Goal: Task Accomplishment & Management: Use online tool/utility

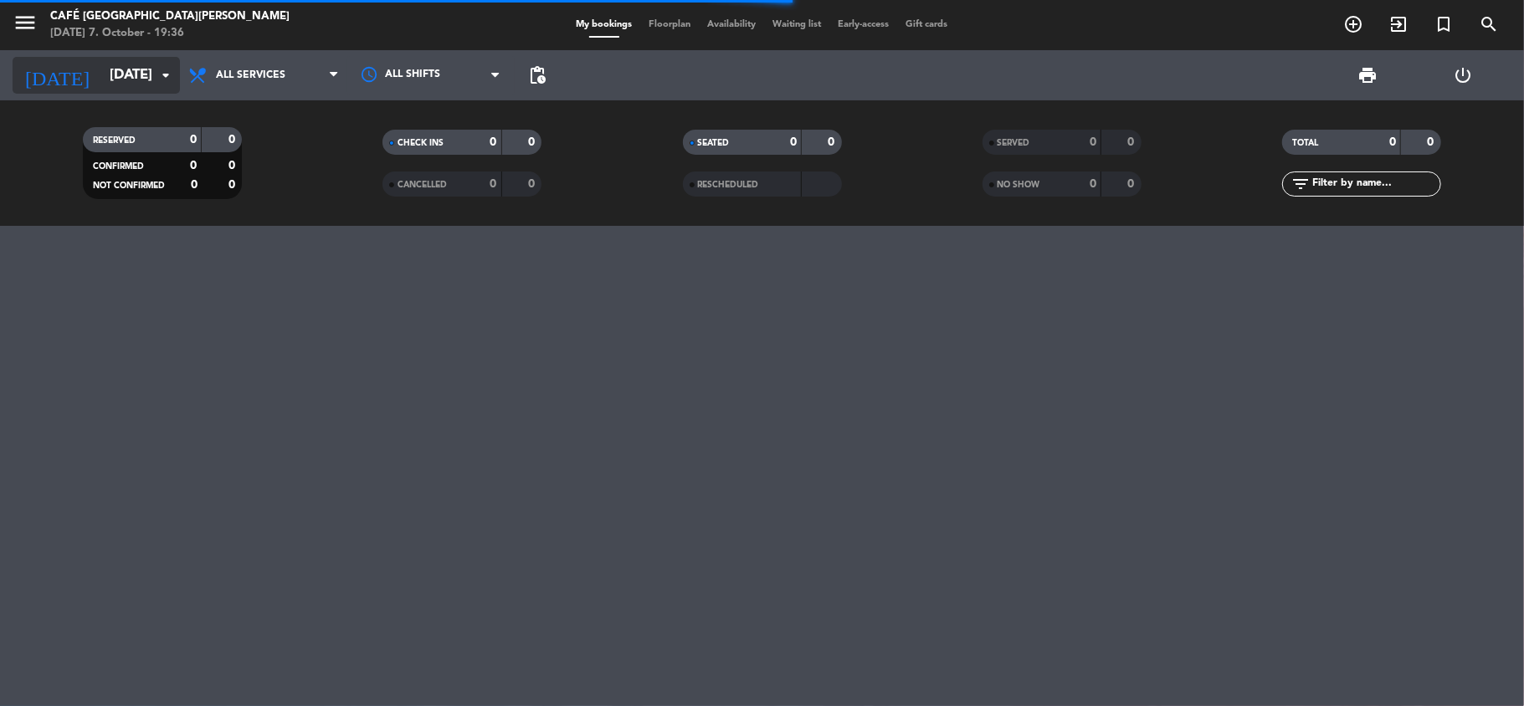
click at [101, 87] on input "[DATE]" at bounding box center [191, 75] width 181 height 33
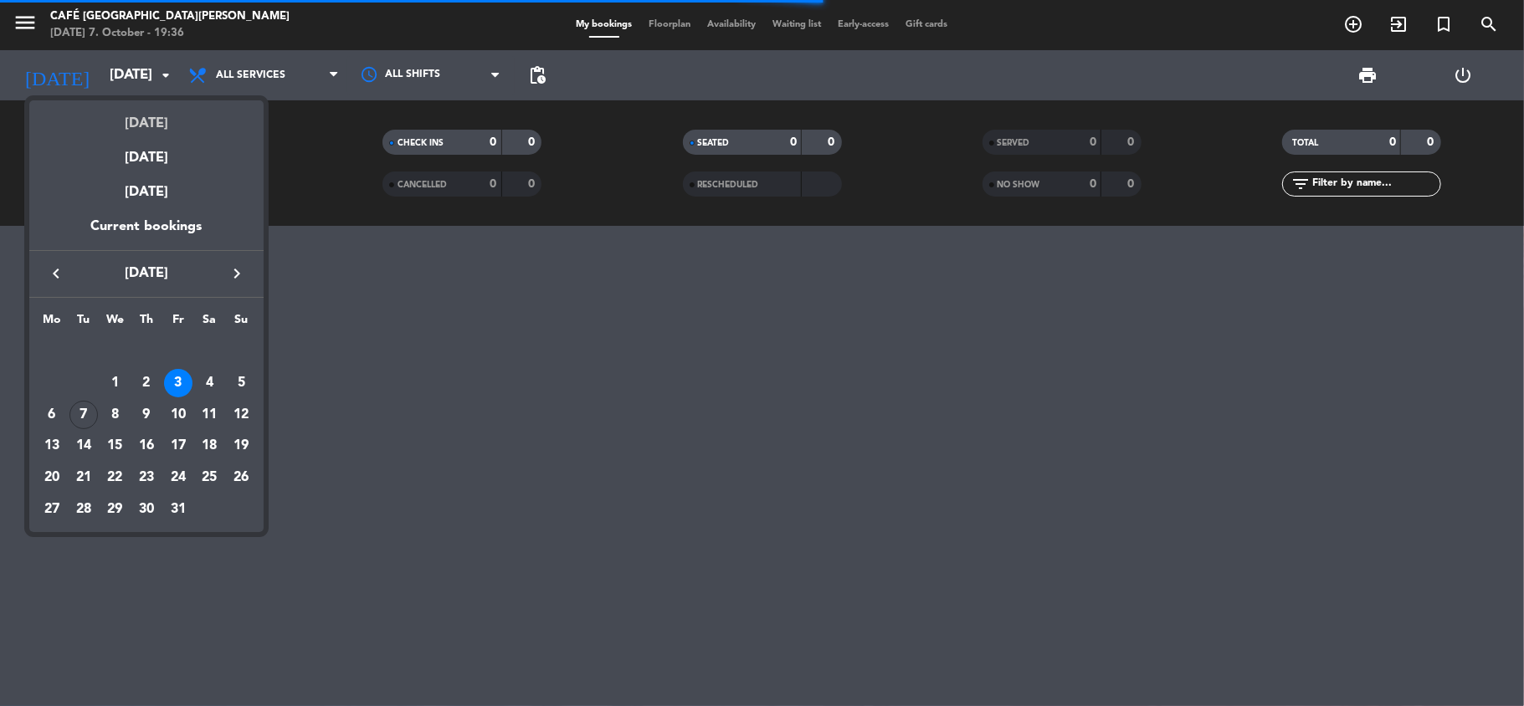
click at [107, 132] on div "[DATE]" at bounding box center [146, 117] width 234 height 34
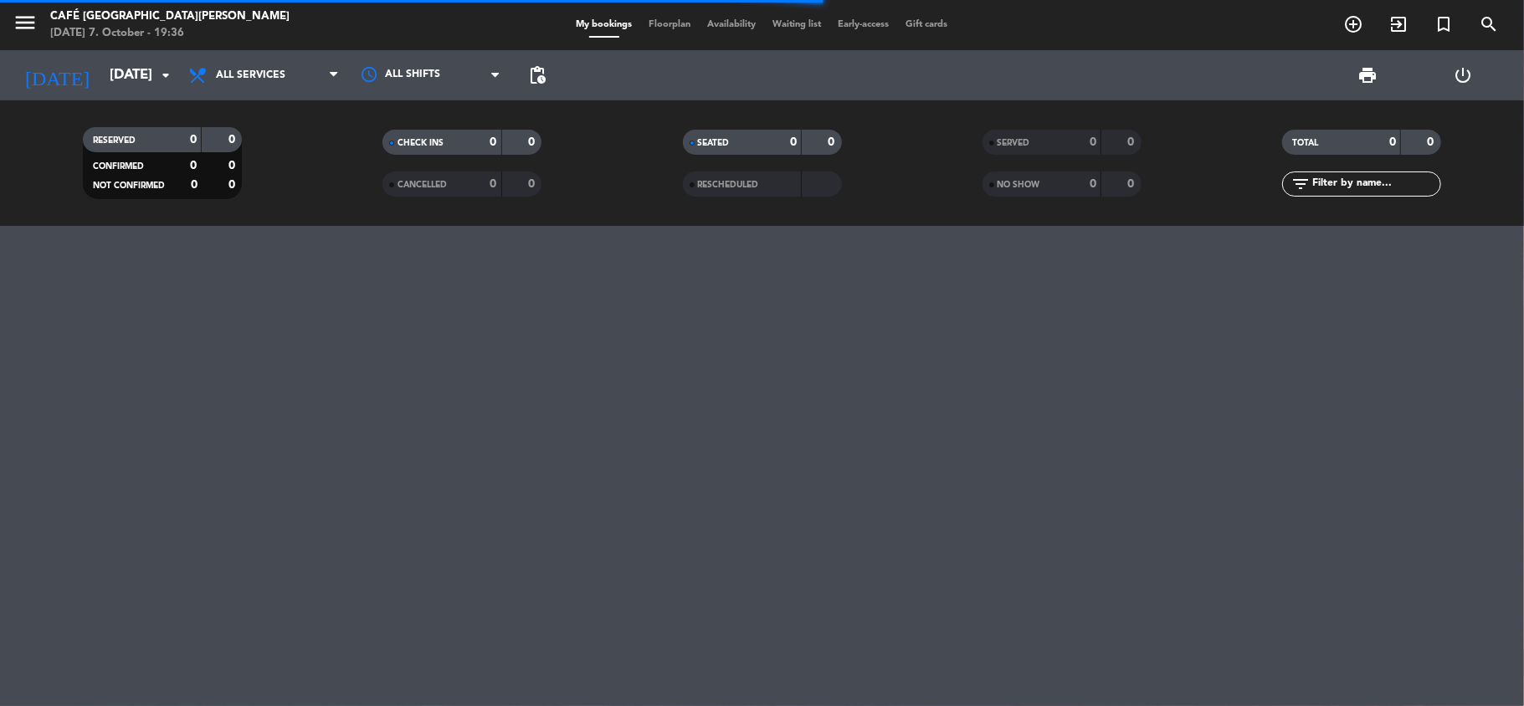
type input "[DATE]"
click at [105, 89] on input "[DATE]" at bounding box center [191, 75] width 181 height 33
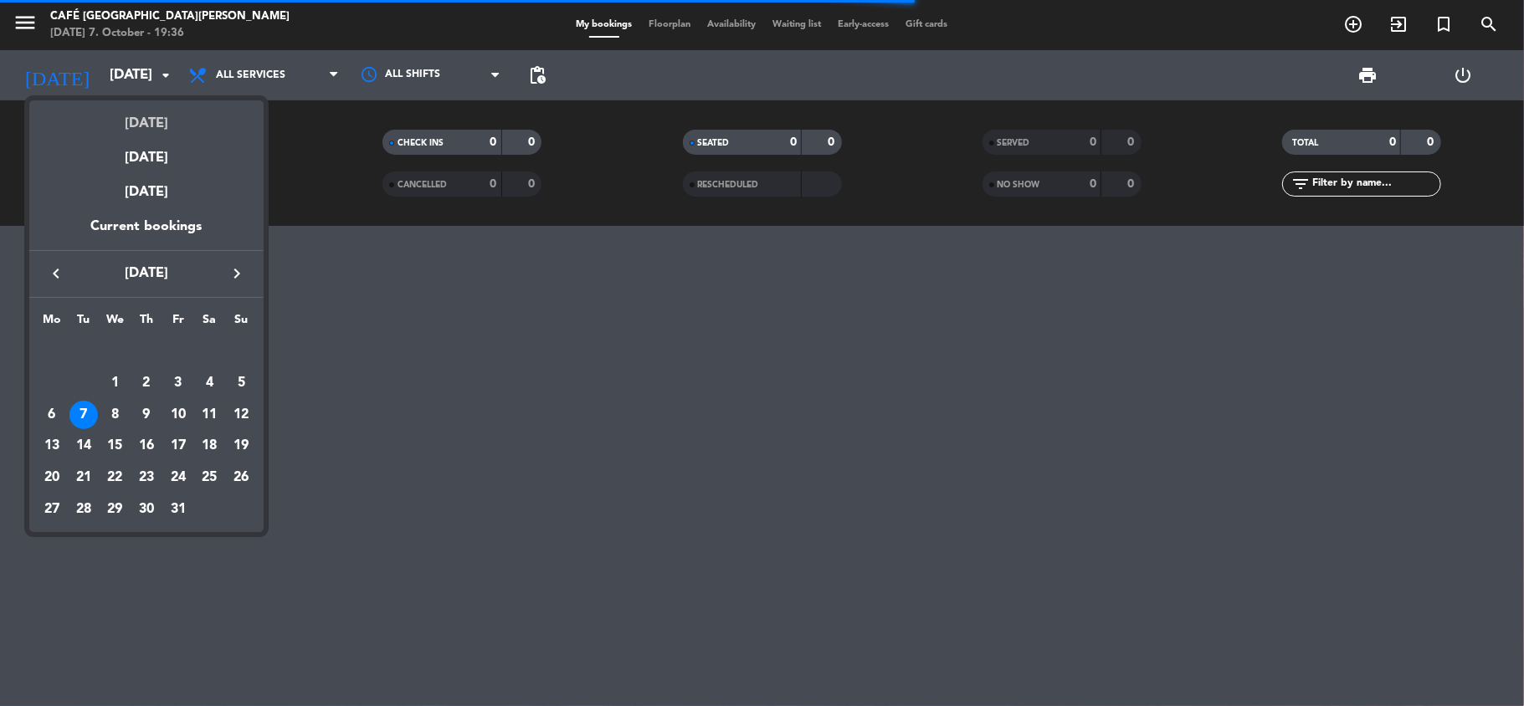
click at [121, 118] on div "[DATE]" at bounding box center [146, 117] width 234 height 34
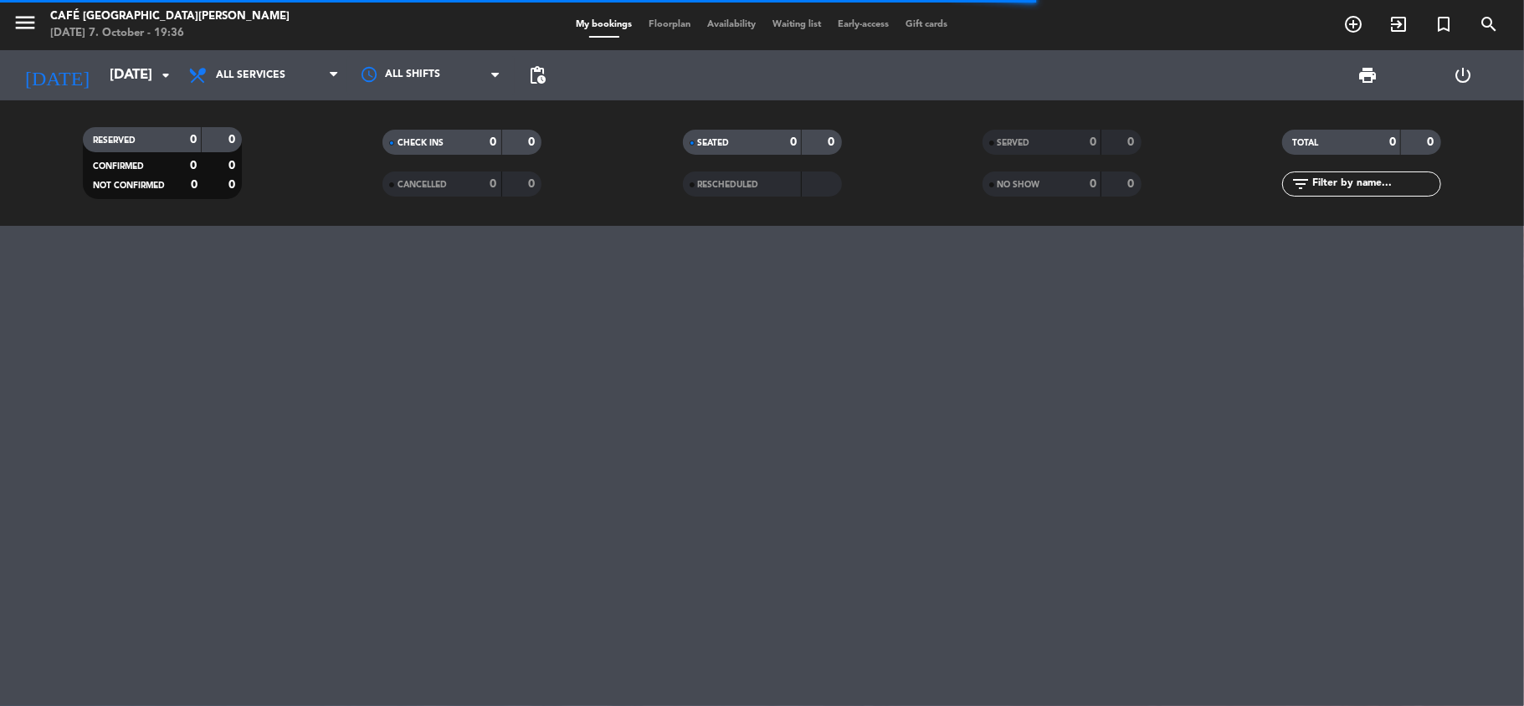
click at [661, 22] on span "Floorplan" at bounding box center [670, 24] width 59 height 9
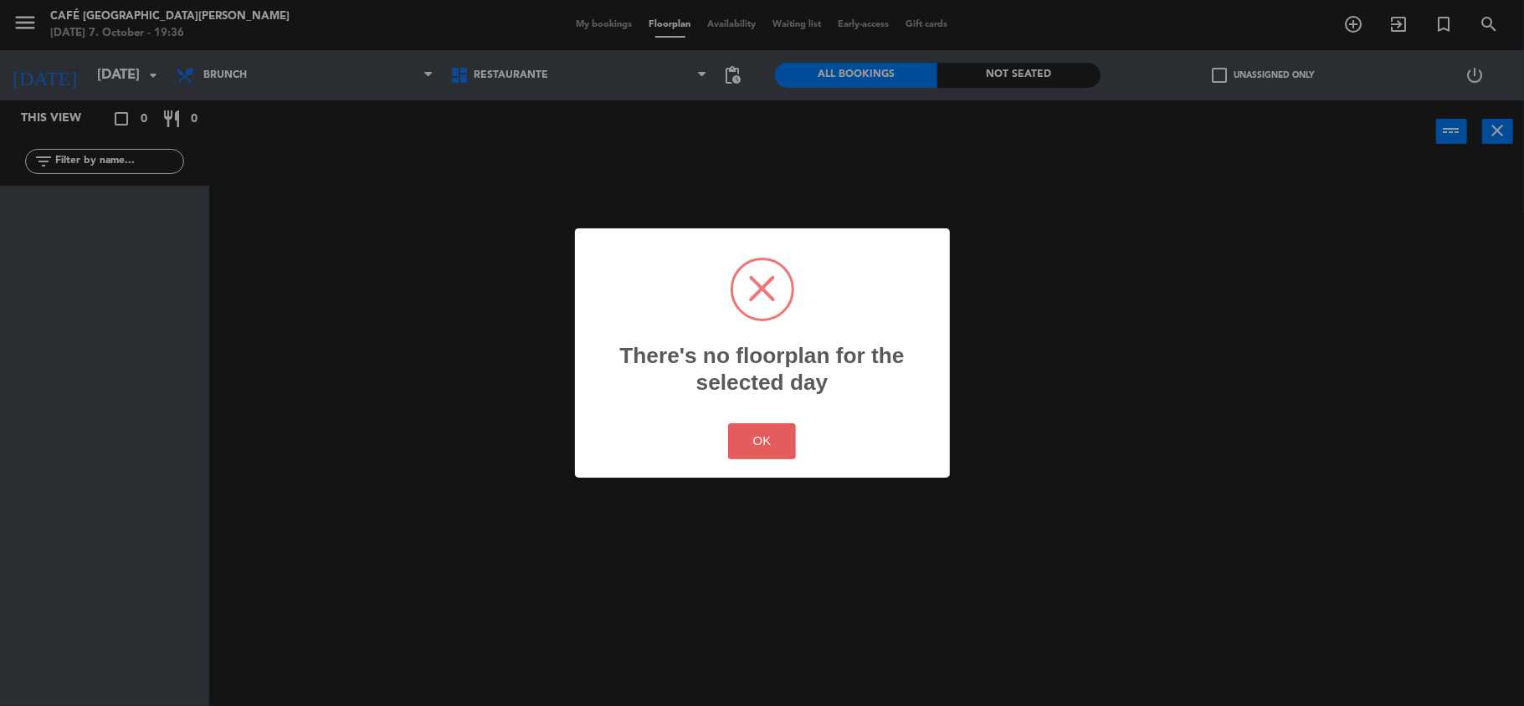
click at [763, 452] on button "OK" at bounding box center [762, 441] width 68 height 36
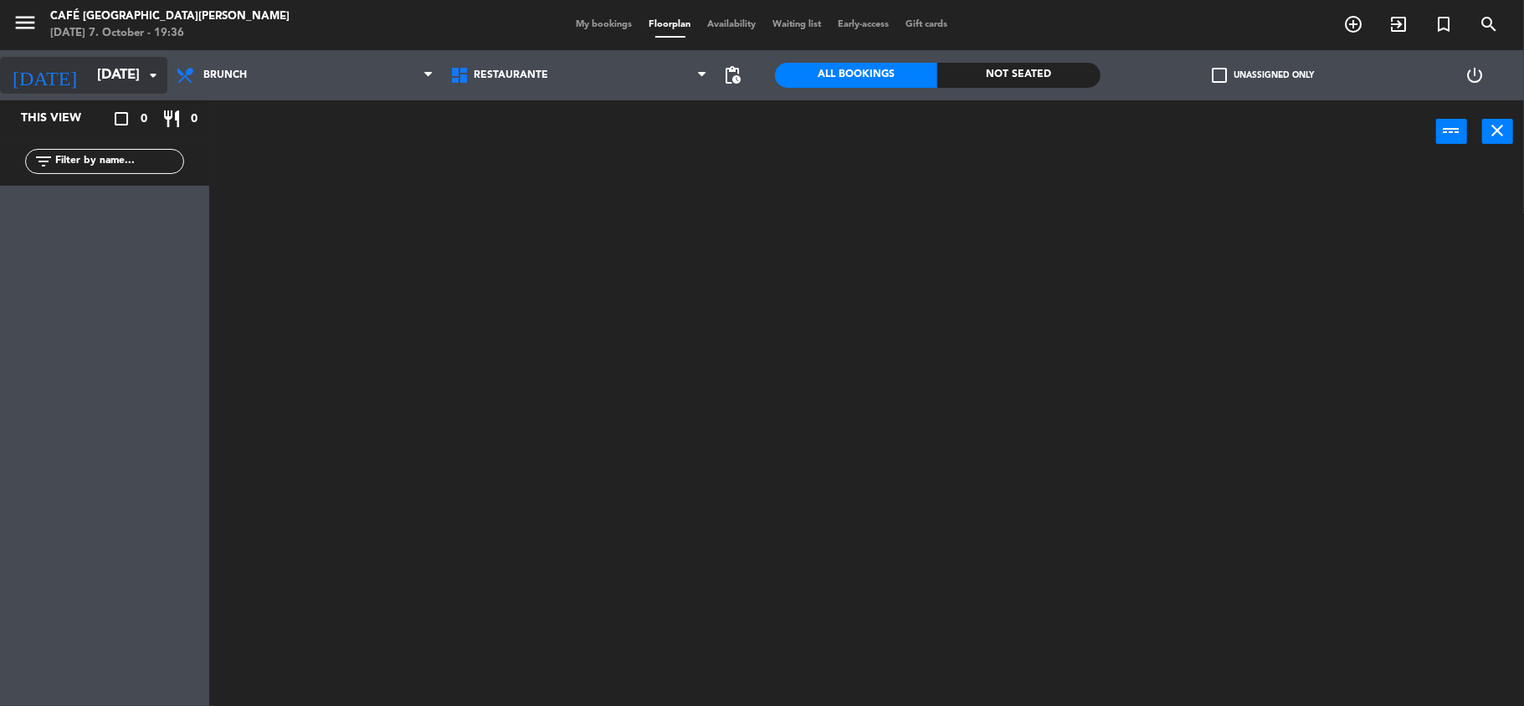
click at [89, 69] on input "[DATE]" at bounding box center [179, 75] width 181 height 33
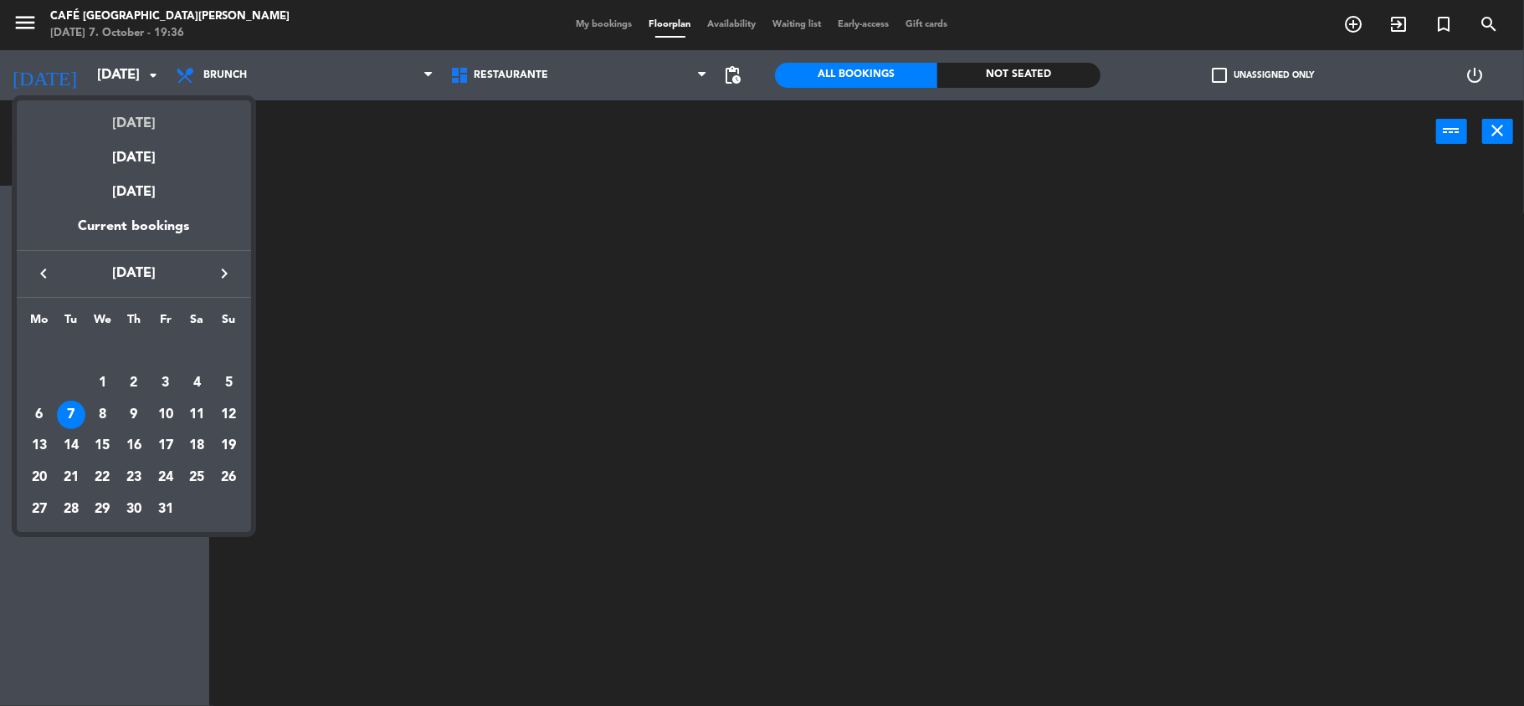
click at [115, 109] on div "[DATE]" at bounding box center [134, 117] width 234 height 34
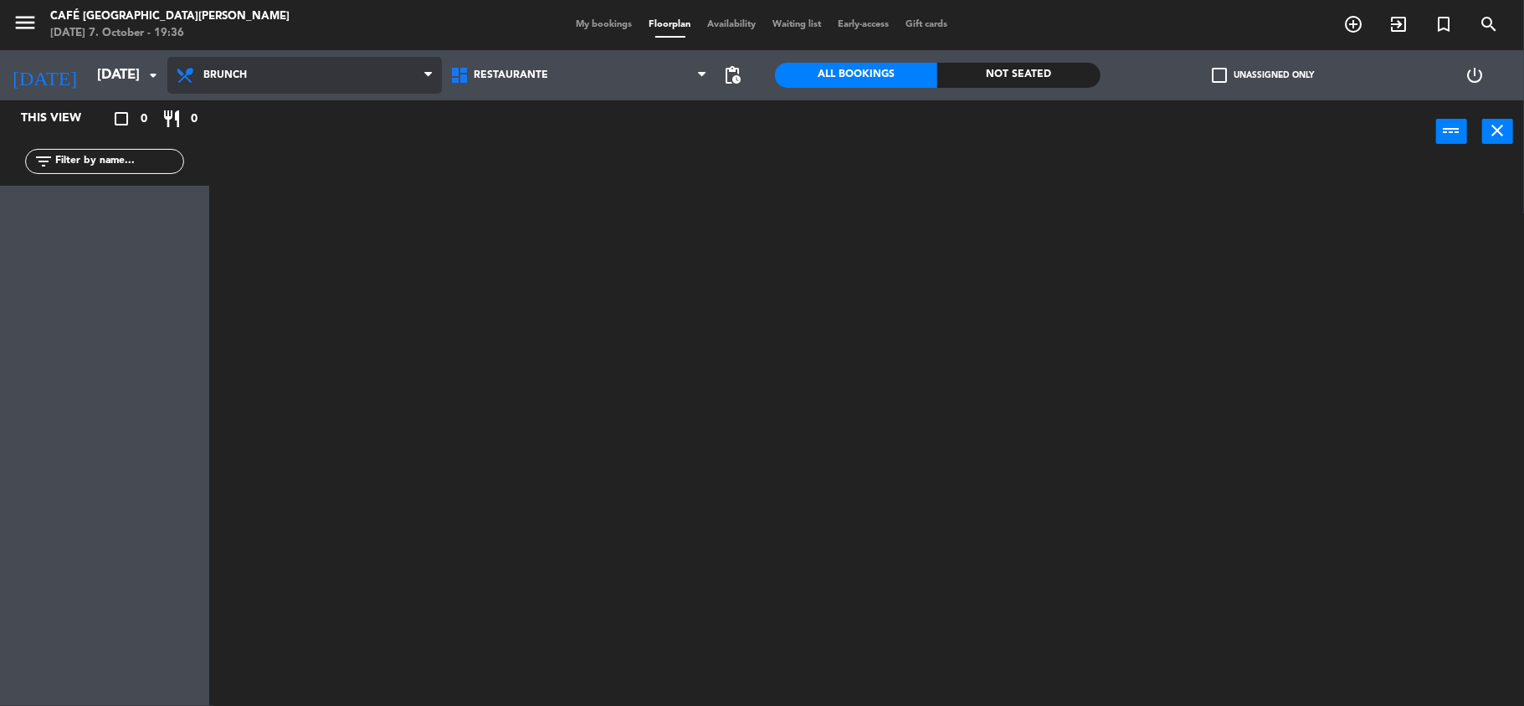
click at [235, 90] on span "Brunch" at bounding box center [304, 75] width 274 height 37
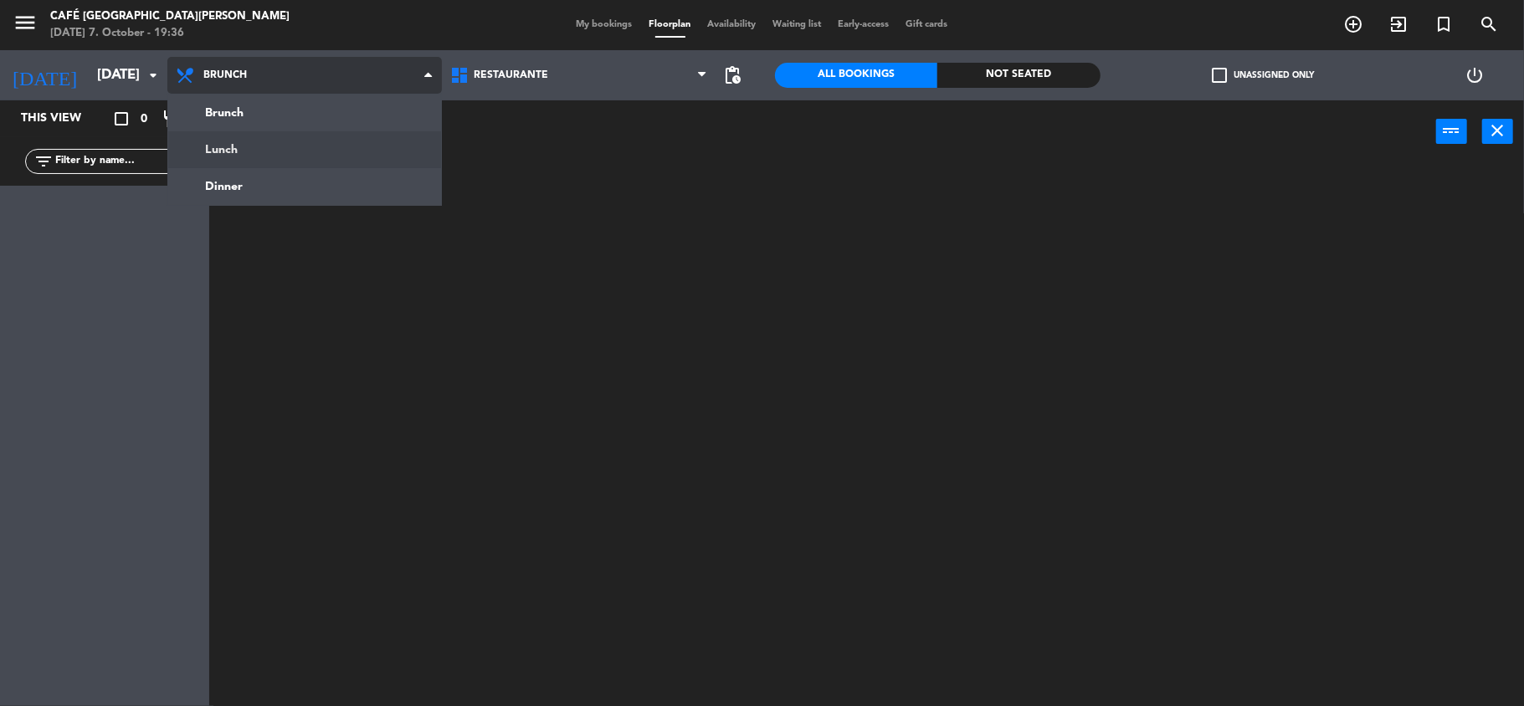
click at [249, 144] on ng-component "menu [GEOGRAPHIC_DATA][PERSON_NAME] [DATE] 7. October - 19:36 My bookings Floor…" at bounding box center [762, 355] width 1524 height 710
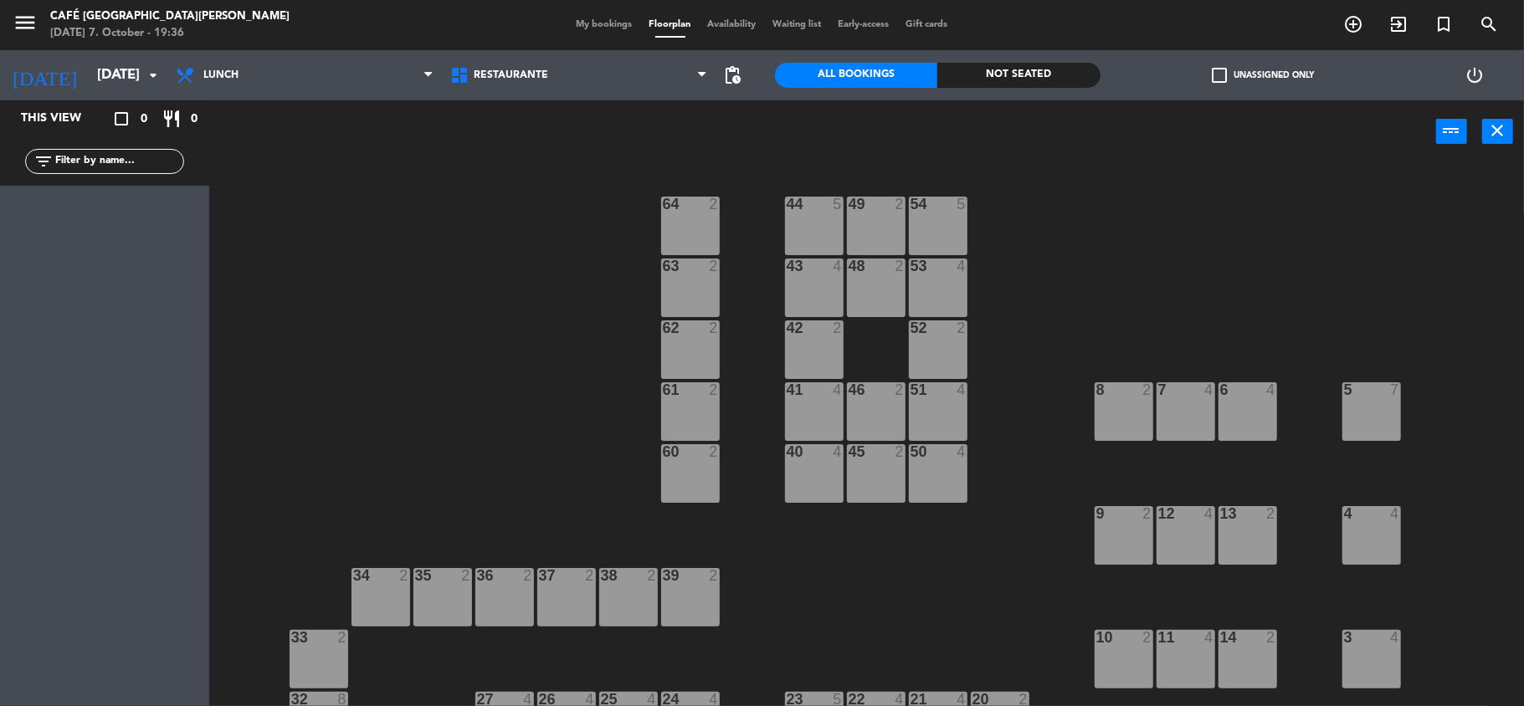
click at [311, 225] on div "44 5 49 2 54 5 64 2 48 2 53 4 63 2 43 4 62 2 42 2 52 2 41 4 46 2 51 4 61 2 7 4 …" at bounding box center [874, 438] width 1300 height 543
click at [128, 85] on input "[DATE]" at bounding box center [179, 75] width 181 height 33
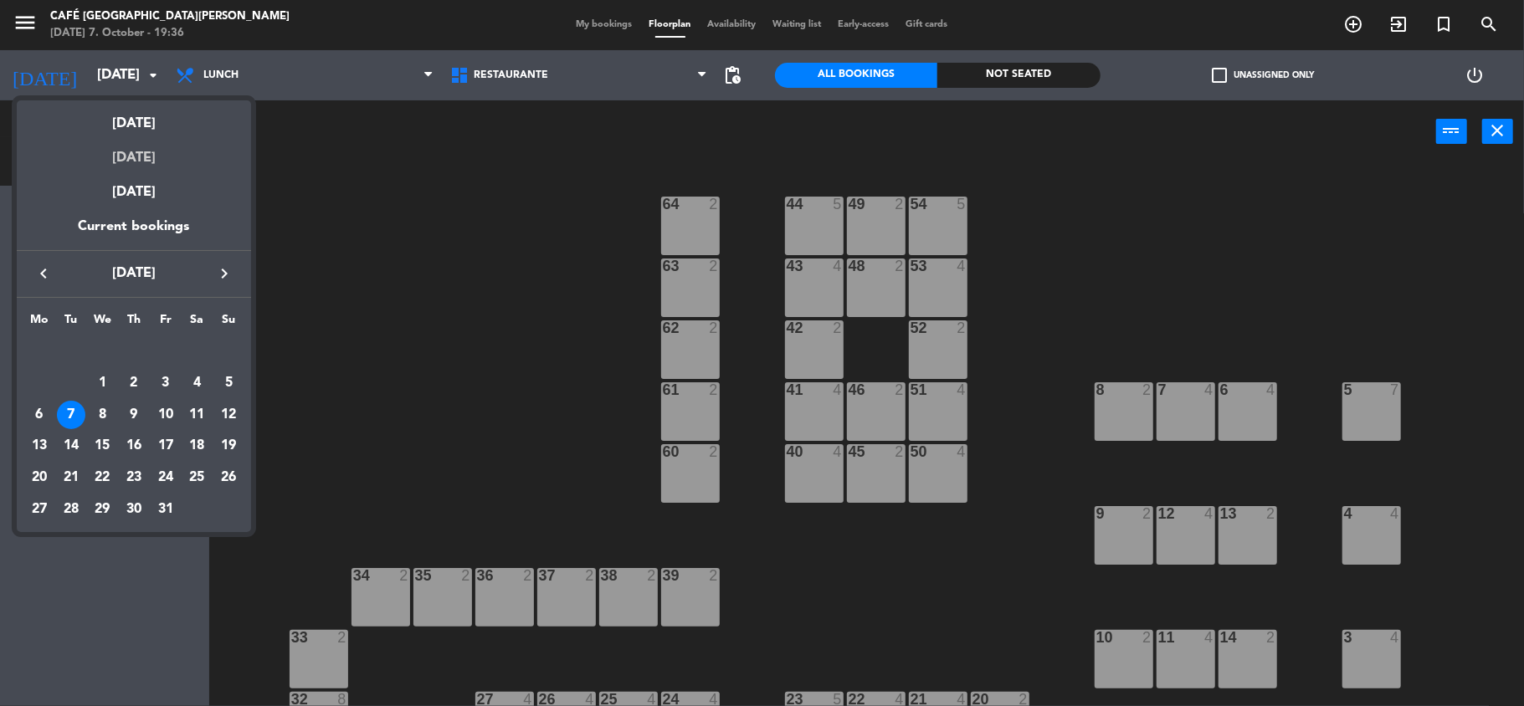
click at [141, 148] on div "[DATE]" at bounding box center [134, 152] width 234 height 34
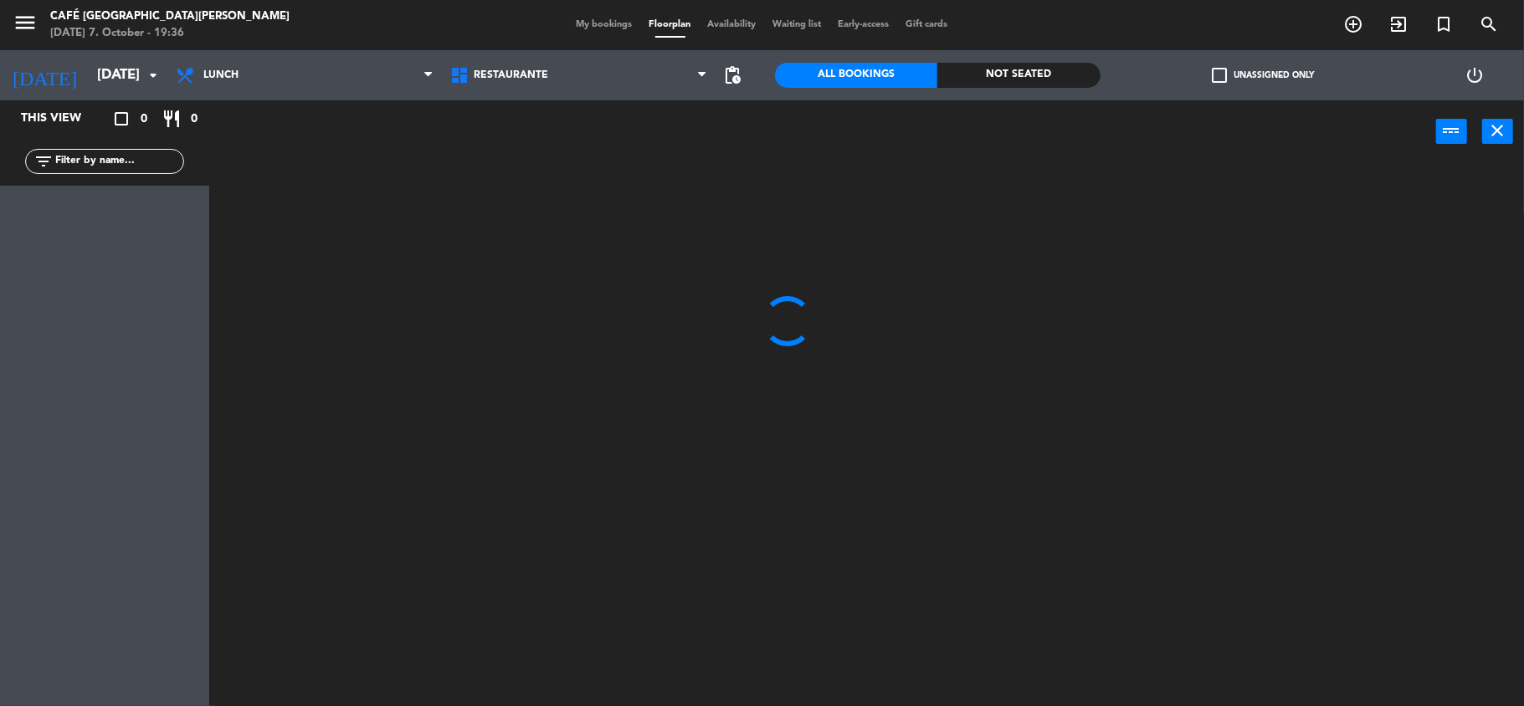
click at [336, 149] on div "power_input close" at bounding box center [822, 132] width 1227 height 64
click at [109, 97] on div "[DATE] [DATE] arrow_drop_down" at bounding box center [83, 75] width 167 height 50
click at [102, 75] on input "[DATE]" at bounding box center [179, 75] width 181 height 33
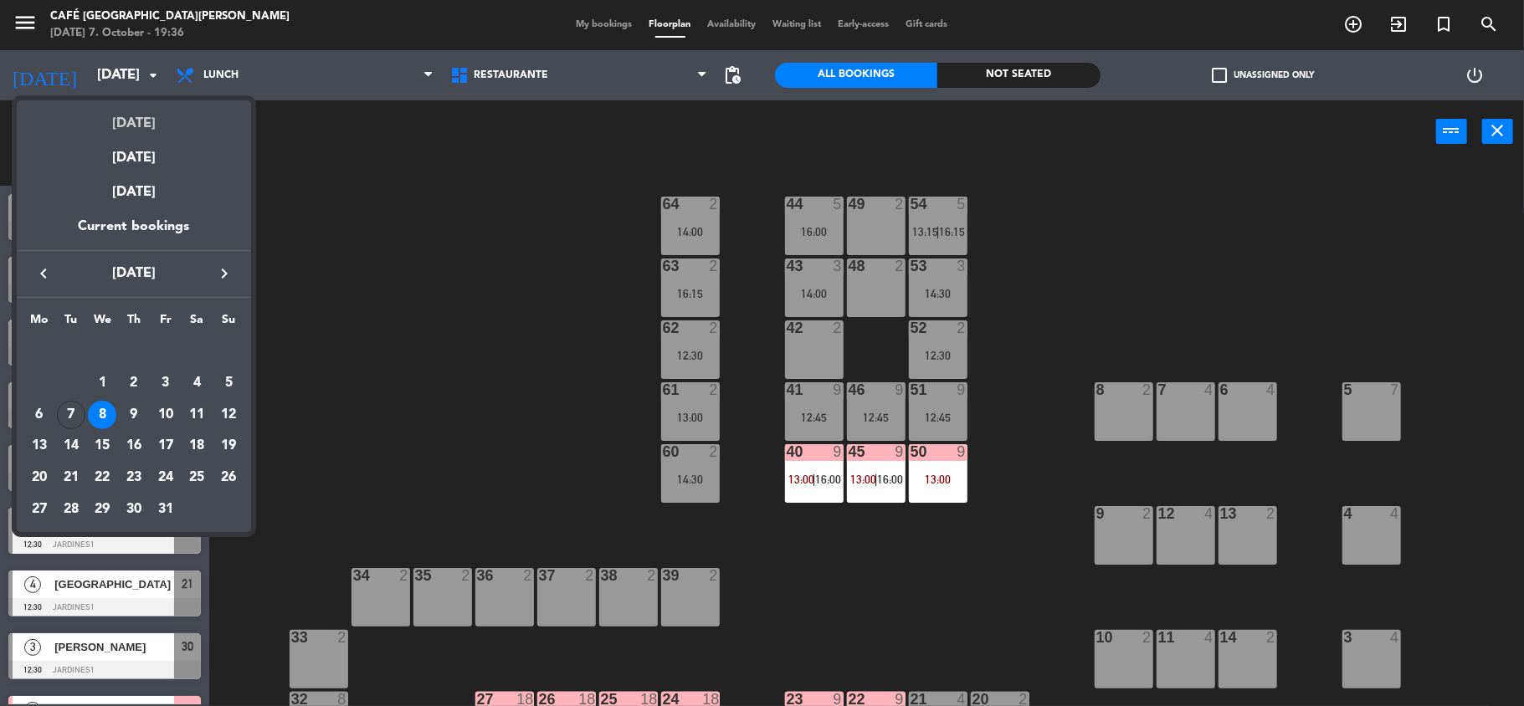
click at [137, 117] on div "[DATE]" at bounding box center [134, 117] width 234 height 34
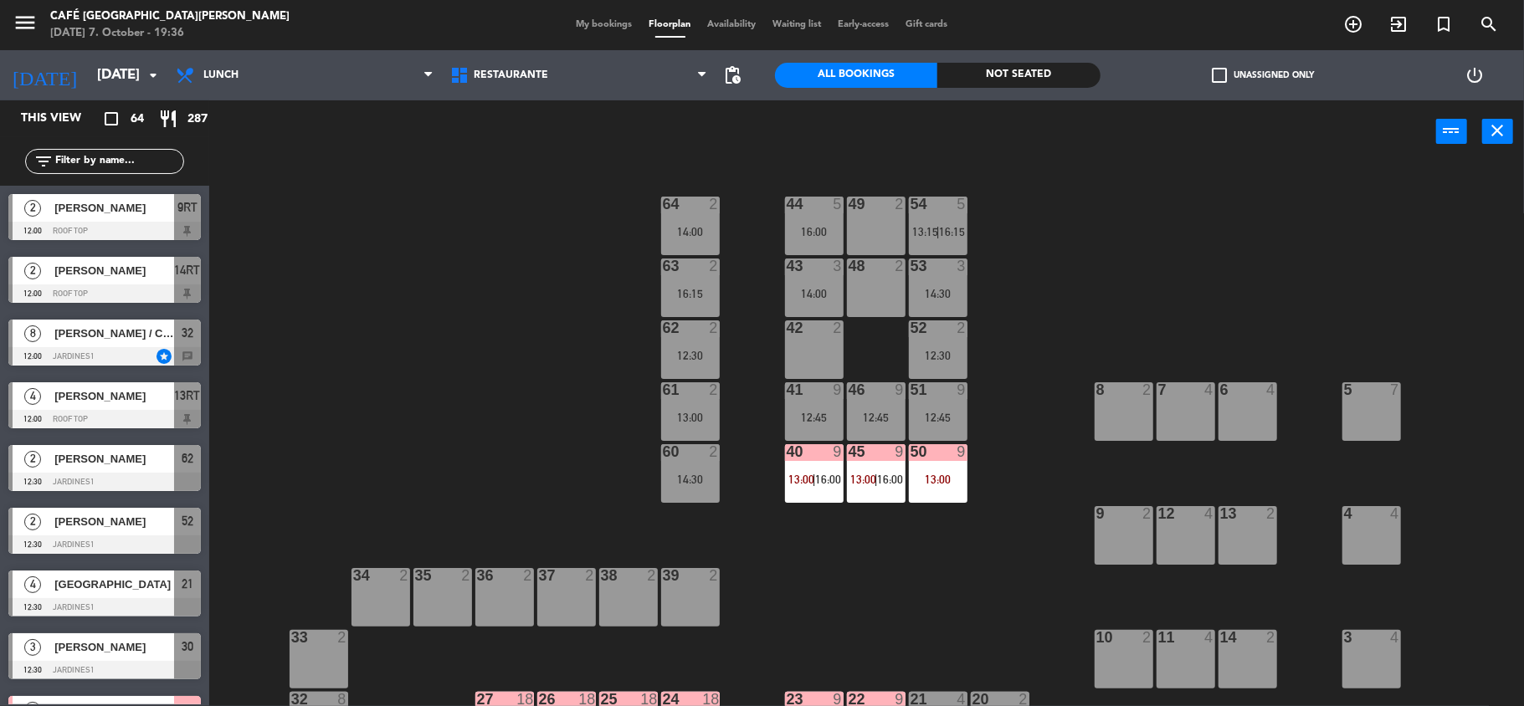
type input "[DATE]"
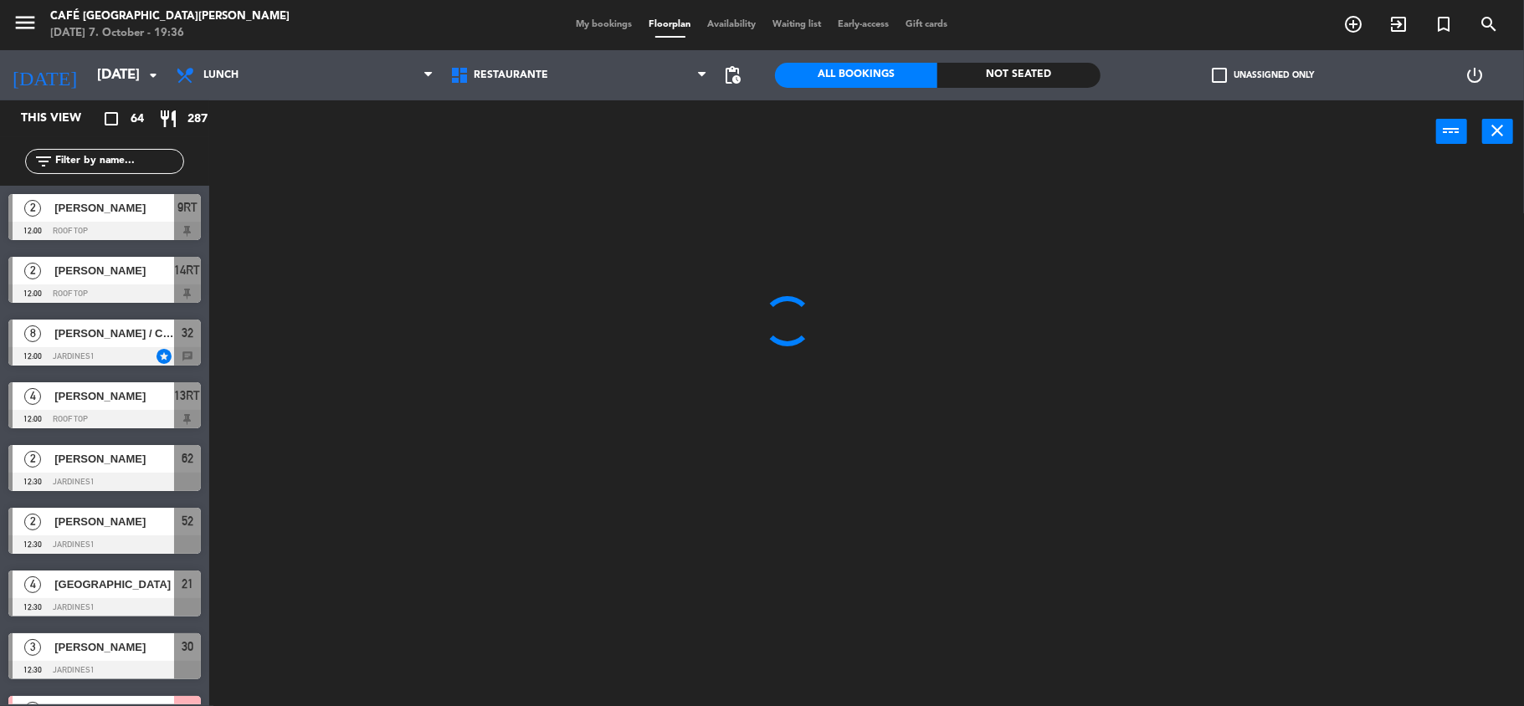
click at [299, 157] on div "power_input close" at bounding box center [822, 132] width 1227 height 64
click at [273, 78] on span "Lunch" at bounding box center [304, 75] width 274 height 37
click at [268, 196] on ng-component "menu [GEOGRAPHIC_DATA][PERSON_NAME] [DATE] 7. October - 19:36 My bookings Floor…" at bounding box center [762, 355] width 1524 height 710
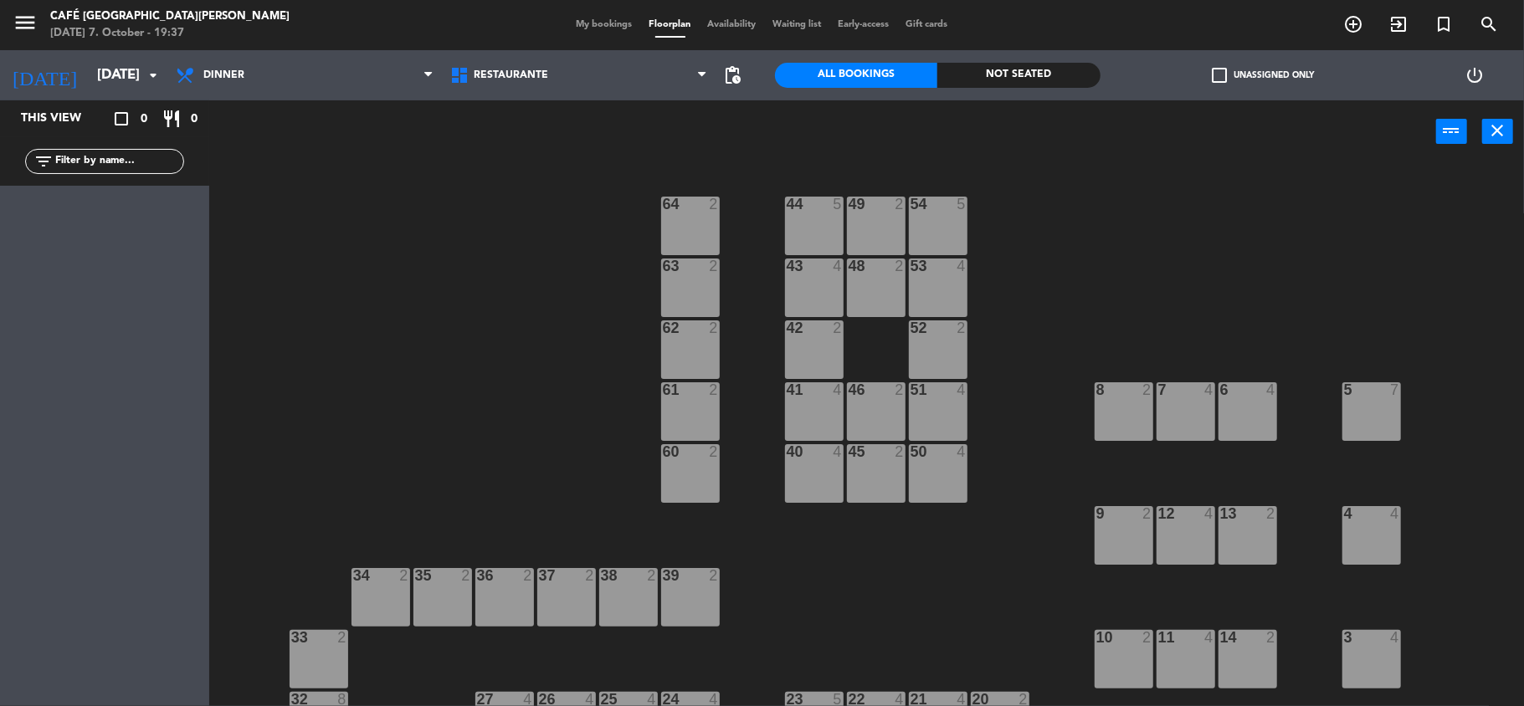
click at [325, 184] on div "44 5 49 2 54 5 64 2 48 2 53 4 63 2 43 4 62 2 42 2 52 2 41 4 46 2 51 4 61 2 7 4 …" at bounding box center [874, 438] width 1300 height 543
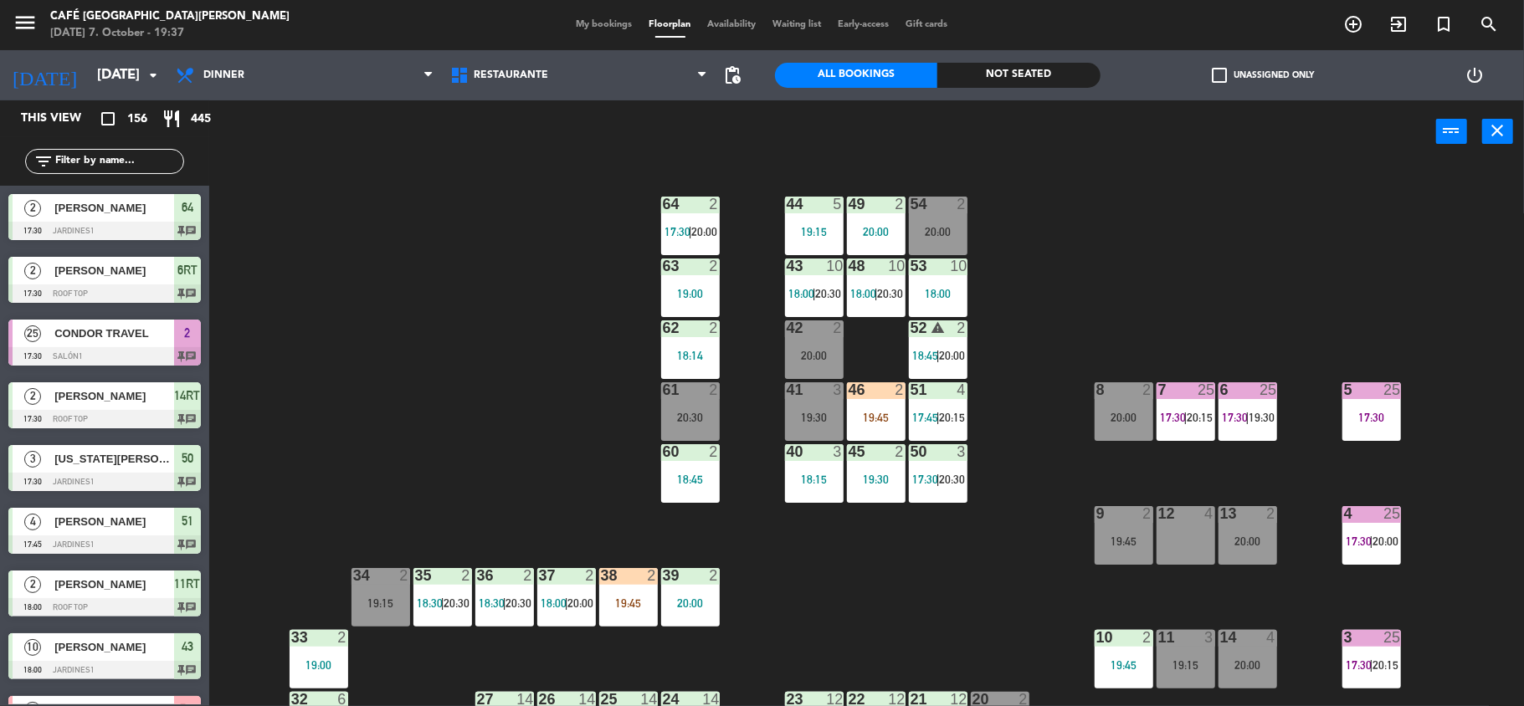
click at [158, 164] on input "text" at bounding box center [119, 161] width 130 height 18
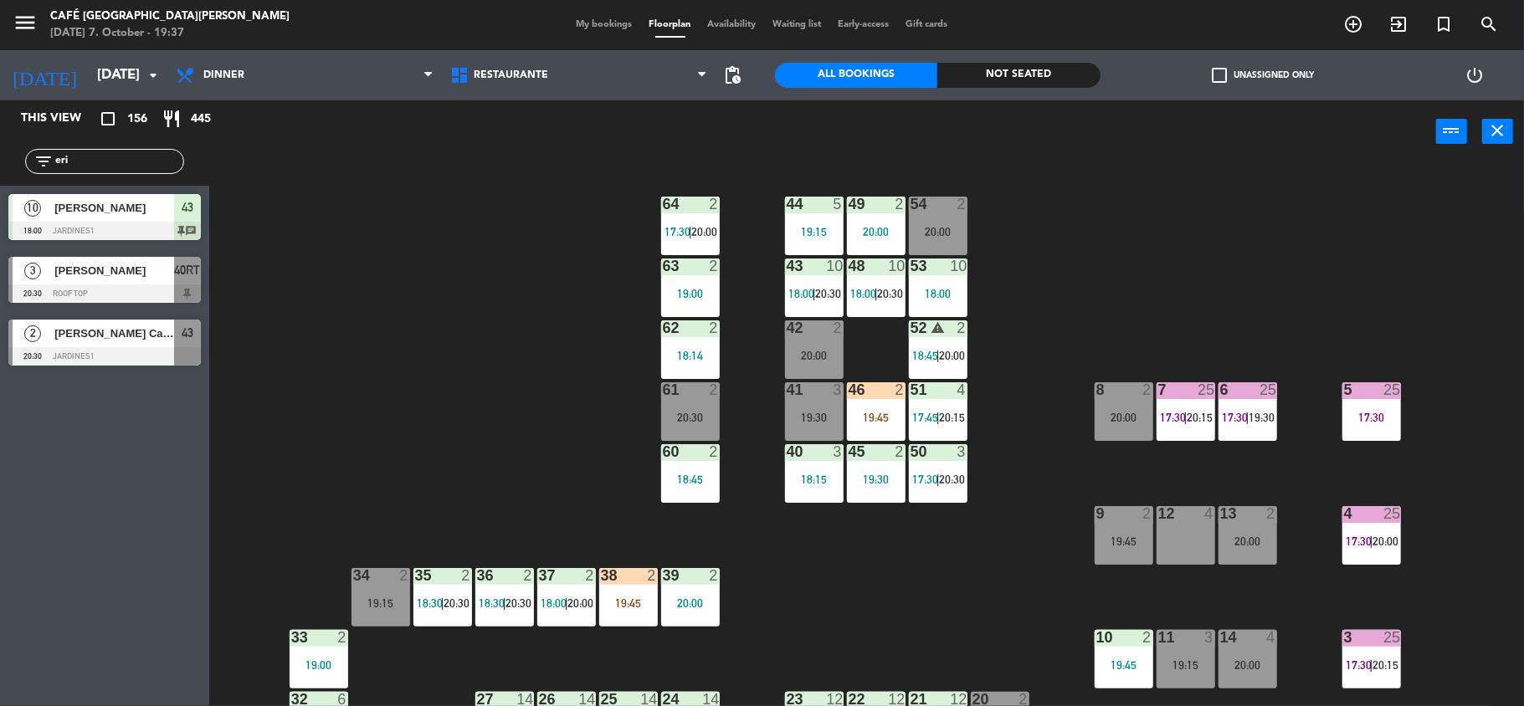
click at [365, 425] on div "44 5 19:15 49 2 20:00 54 2 20:00 64 2 17:30 | 20:00 48 10 18:00 | 20:30 53 10 1…" at bounding box center [874, 438] width 1300 height 543
click at [80, 162] on input "eri" at bounding box center [119, 161] width 130 height 18
type input "e"
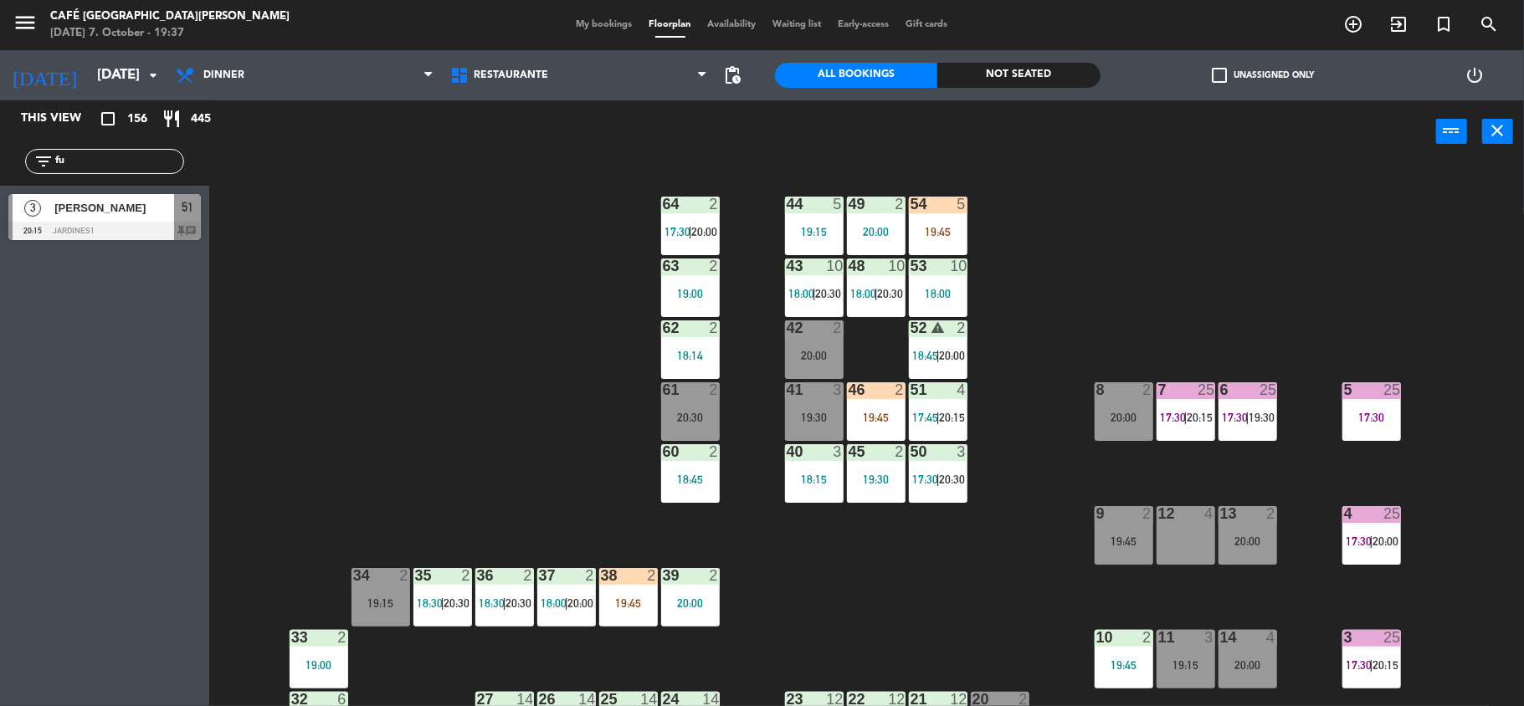
type input "f"
type input "hug"
click at [378, 243] on div "44 5 19:15 49 2 20:00 54 5 19:45 64 2 17:30 | 20:00 48 10 18:00 | 20:30 53 10 1…" at bounding box center [874, 438] width 1300 height 543
click at [121, 147] on div "filter_list hug" at bounding box center [104, 161] width 209 height 49
drag, startPoint x: 121, startPoint y: 156, endPoint x: 0, endPoint y: 174, distance: 122.7
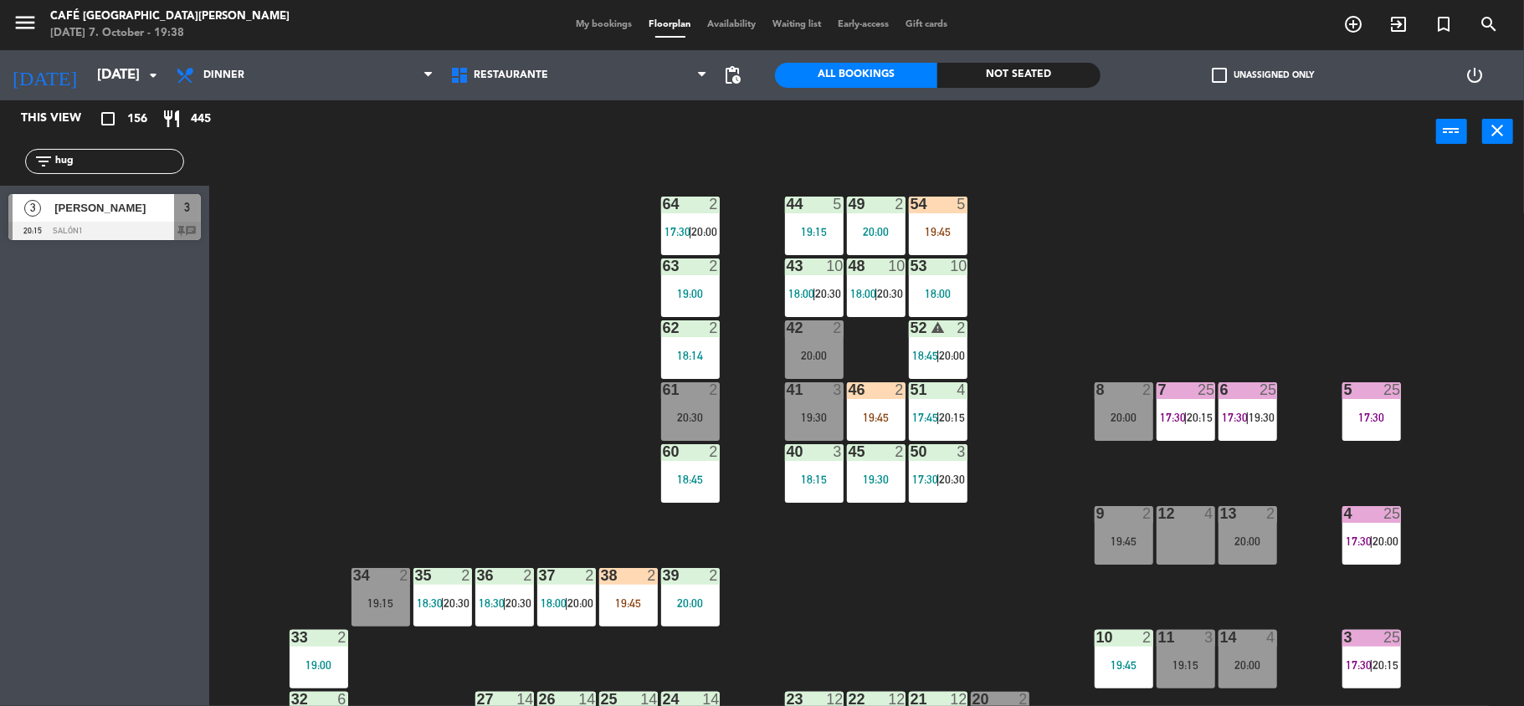
click at [0, 174] on div "filter_list hug" at bounding box center [104, 161] width 209 height 49
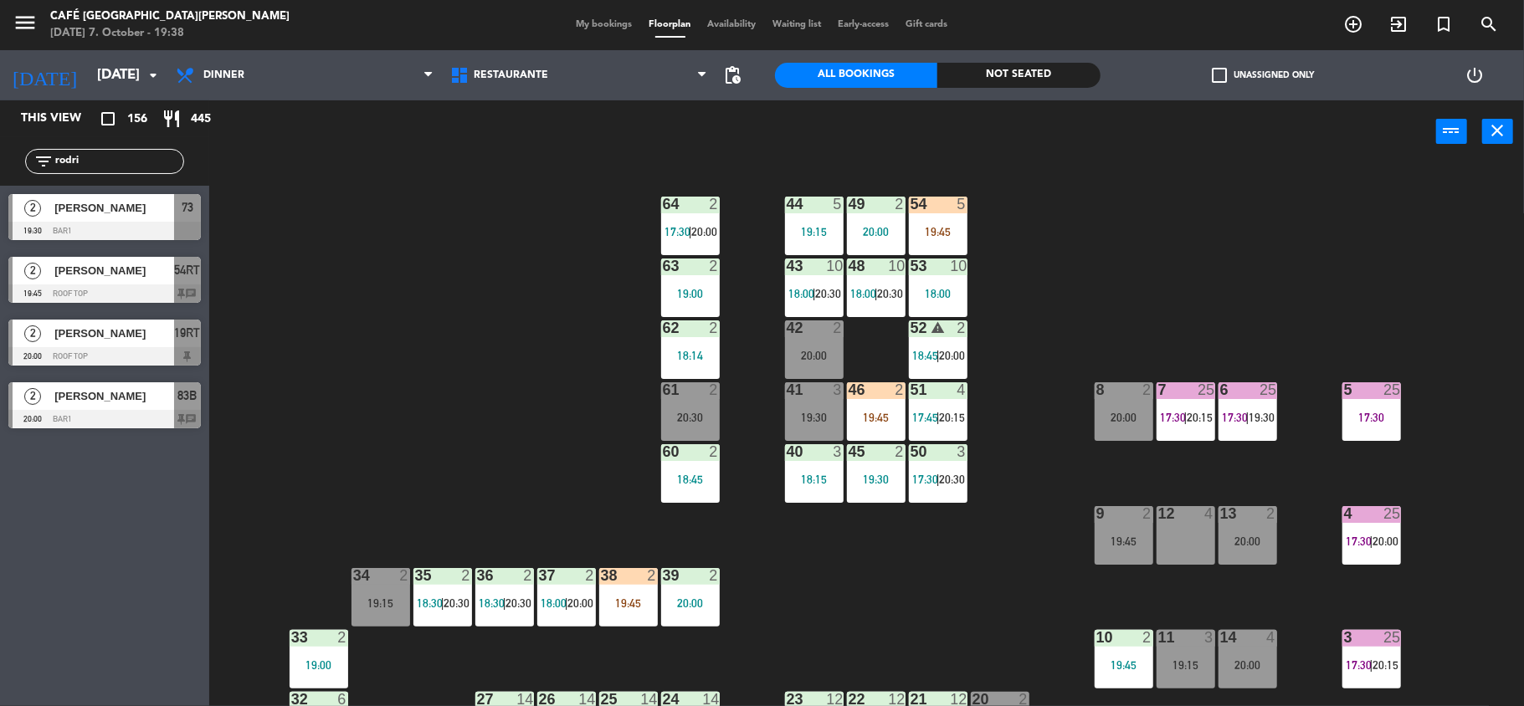
type input "rodri"
click at [457, 299] on div "44 5 19:15 49 2 20:00 54 5 19:45 64 2 17:30 | 20:00 48 10 18:00 | 20:30 53 10 1…" at bounding box center [874, 438] width 1300 height 543
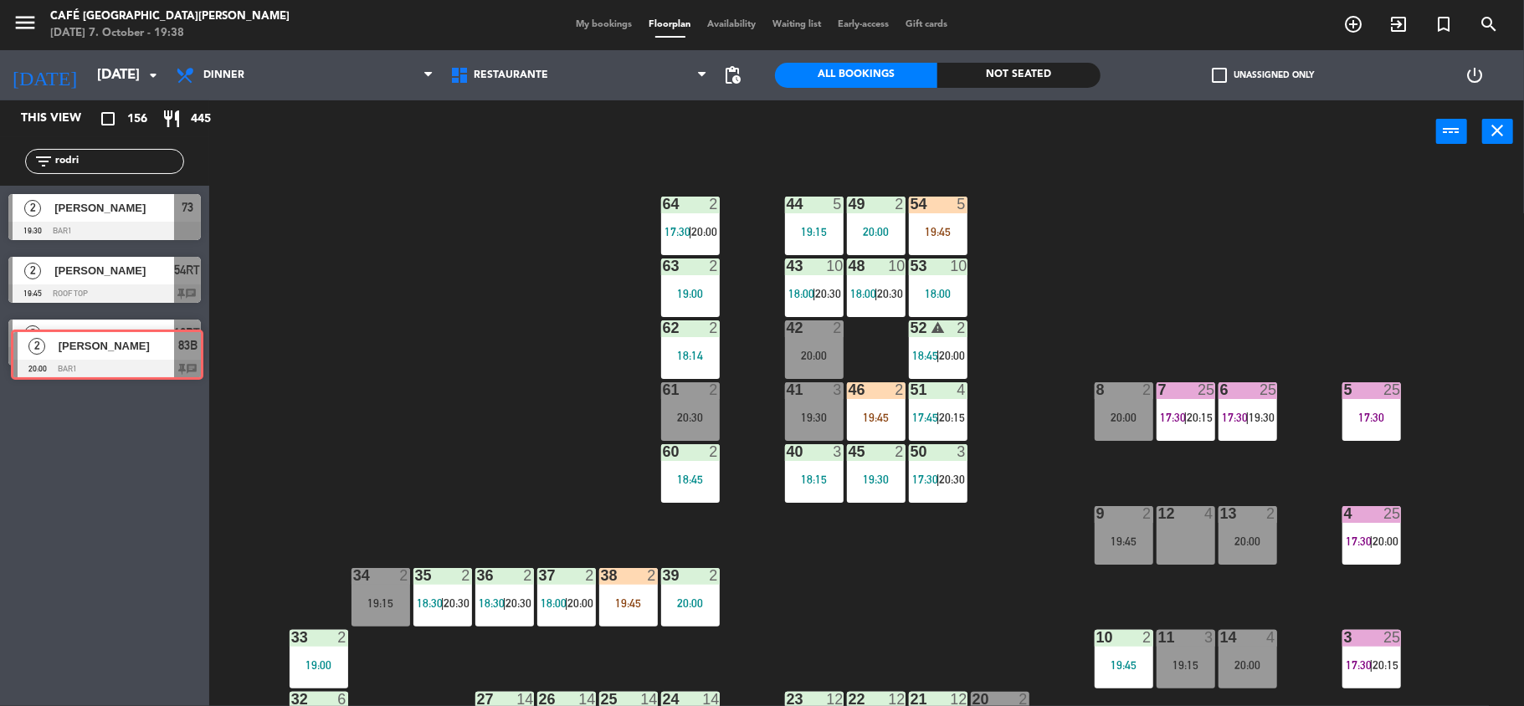
drag, startPoint x: 142, startPoint y: 385, endPoint x: 136, endPoint y: 255, distance: 129.9
click at [137, 259] on div "2 [PERSON_NAME] 19:30 Bar1 73 2 [PERSON_NAME] 19:45 Roof Top 54RT chat 2 [PERSO…" at bounding box center [104, 314] width 209 height 256
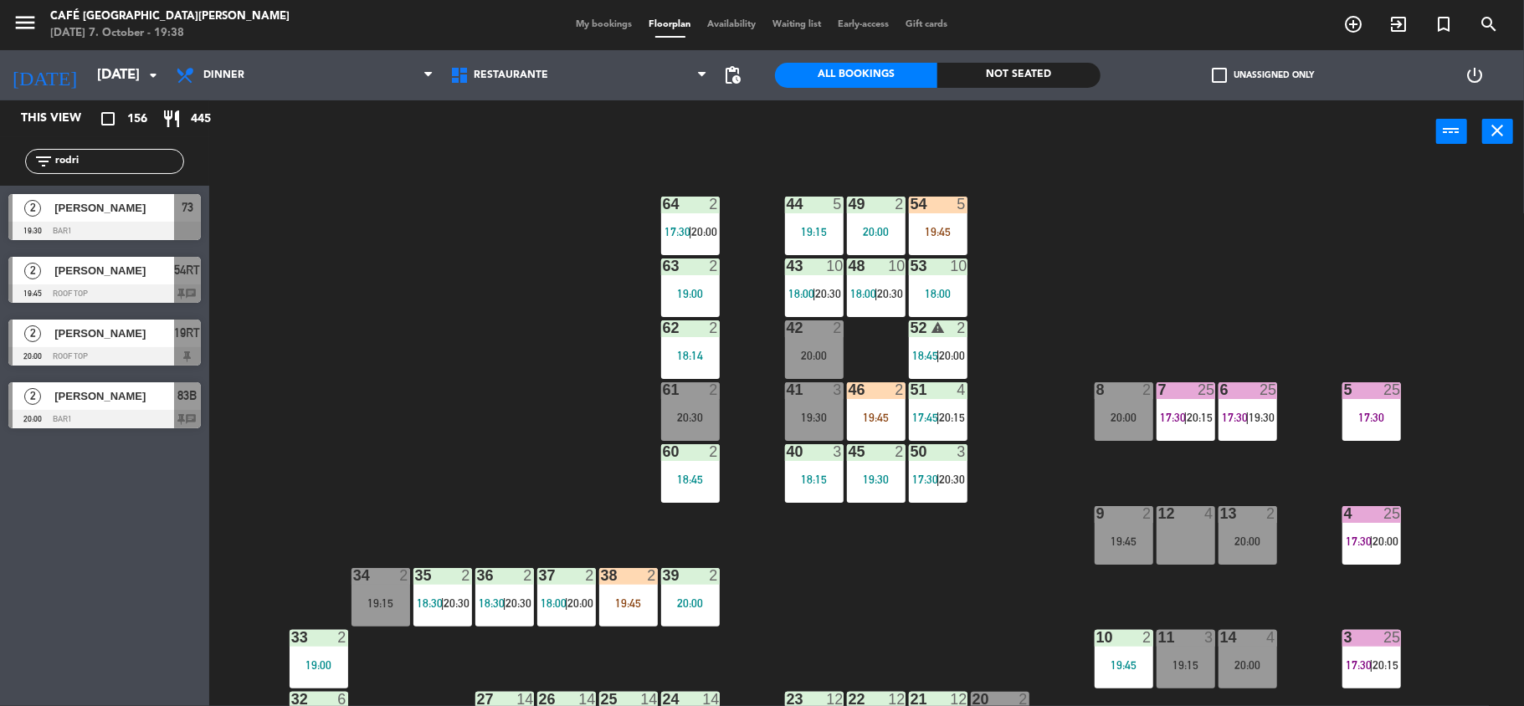
drag, startPoint x: 110, startPoint y: 165, endPoint x: 0, endPoint y: 187, distance: 112.8
click at [0, 187] on div "This view crop_square 156 restaurant 445 filter_list rodri 2 [PERSON_NAME] 19:3…" at bounding box center [104, 268] width 209 height 336
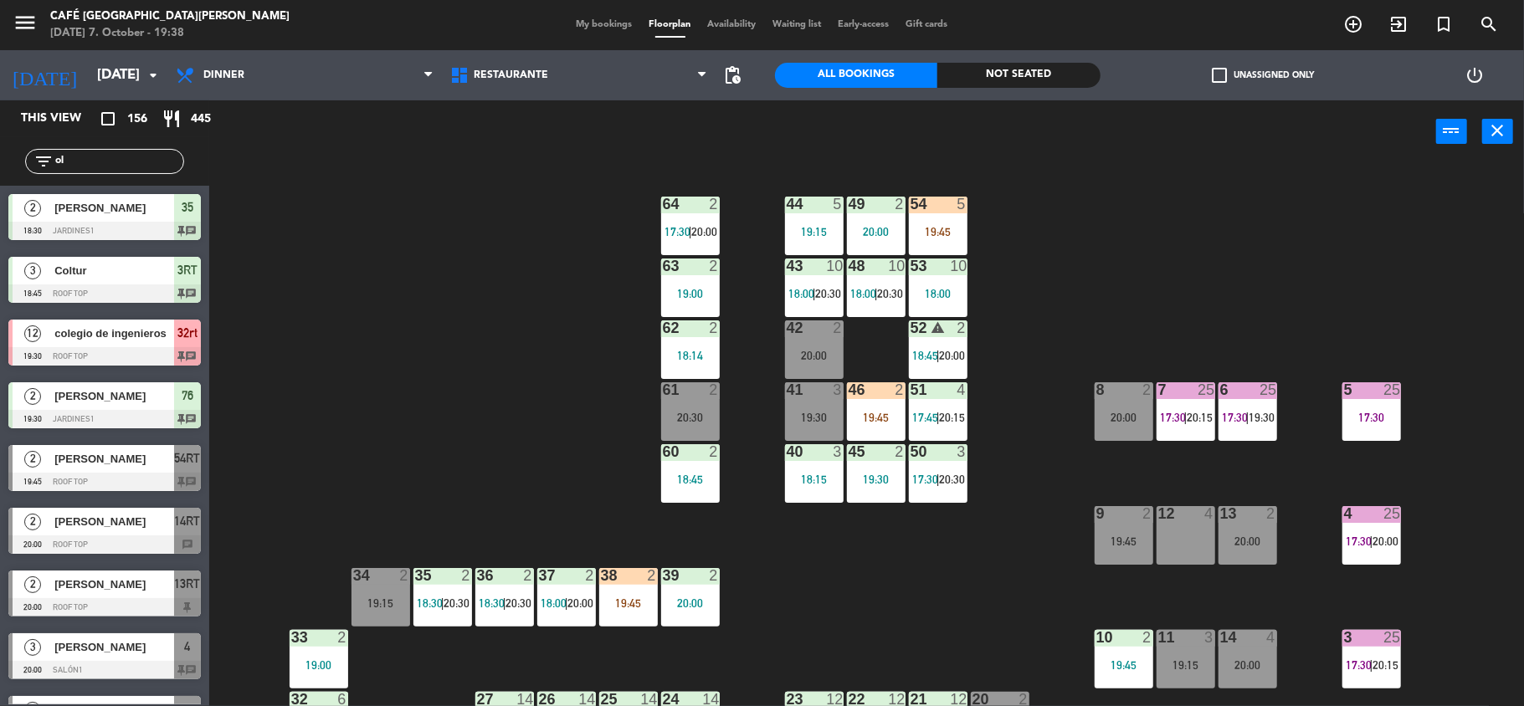
type input "o"
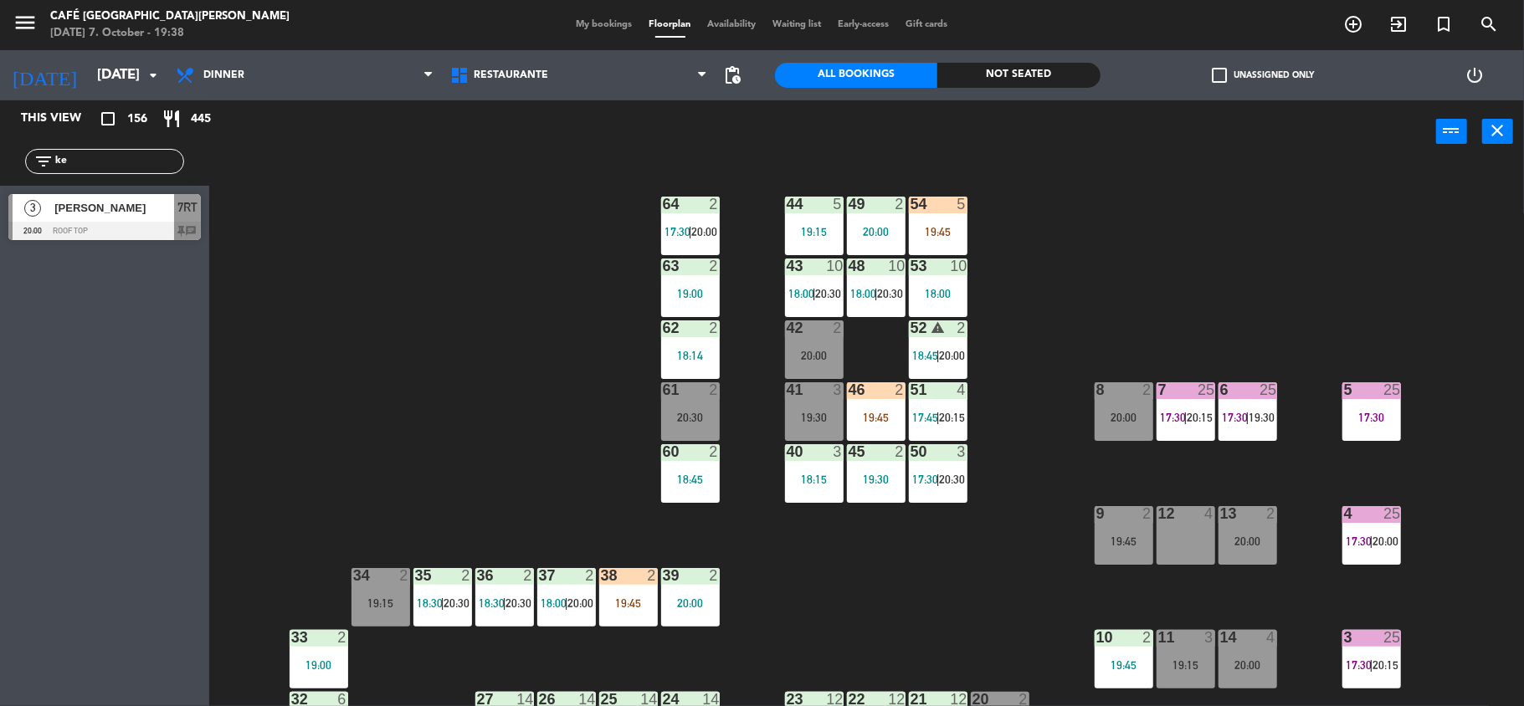
type input "k"
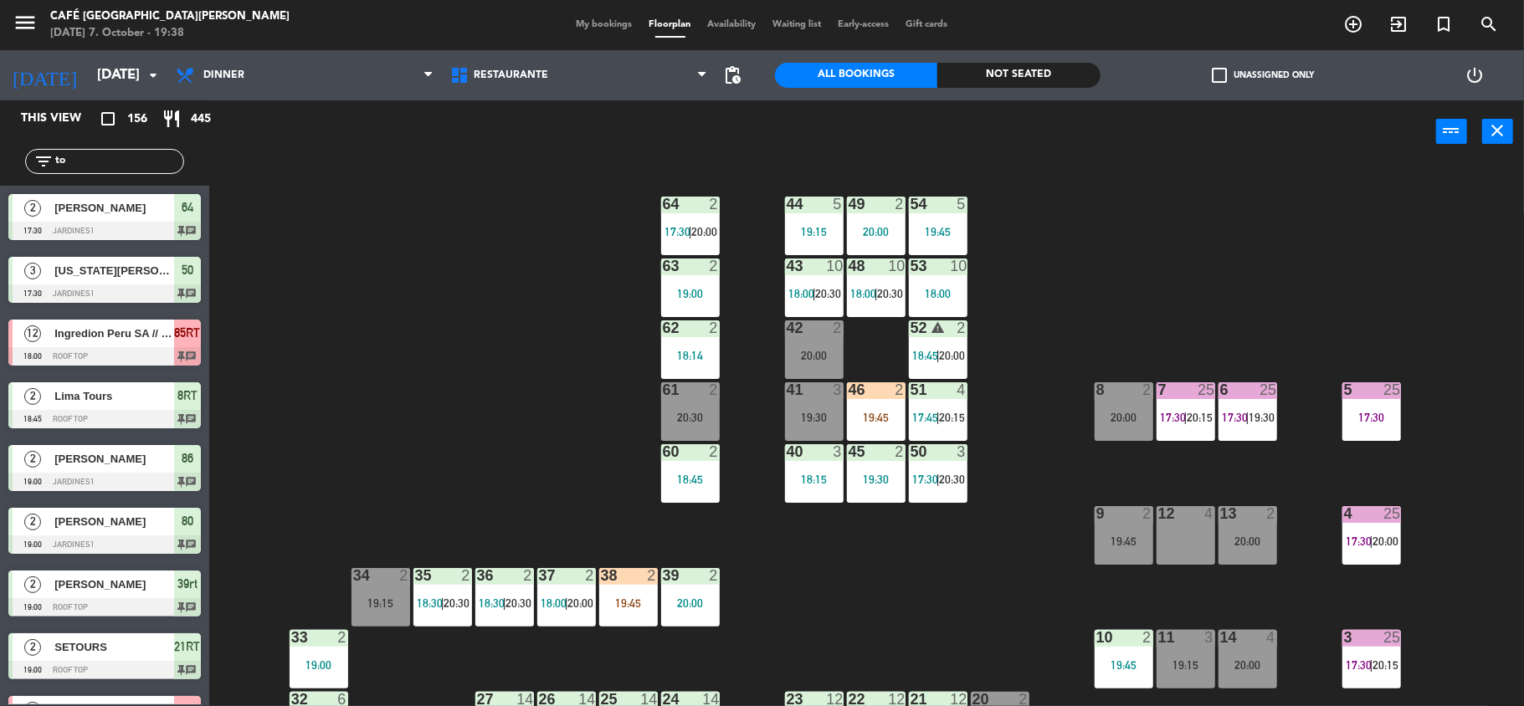
type input "t"
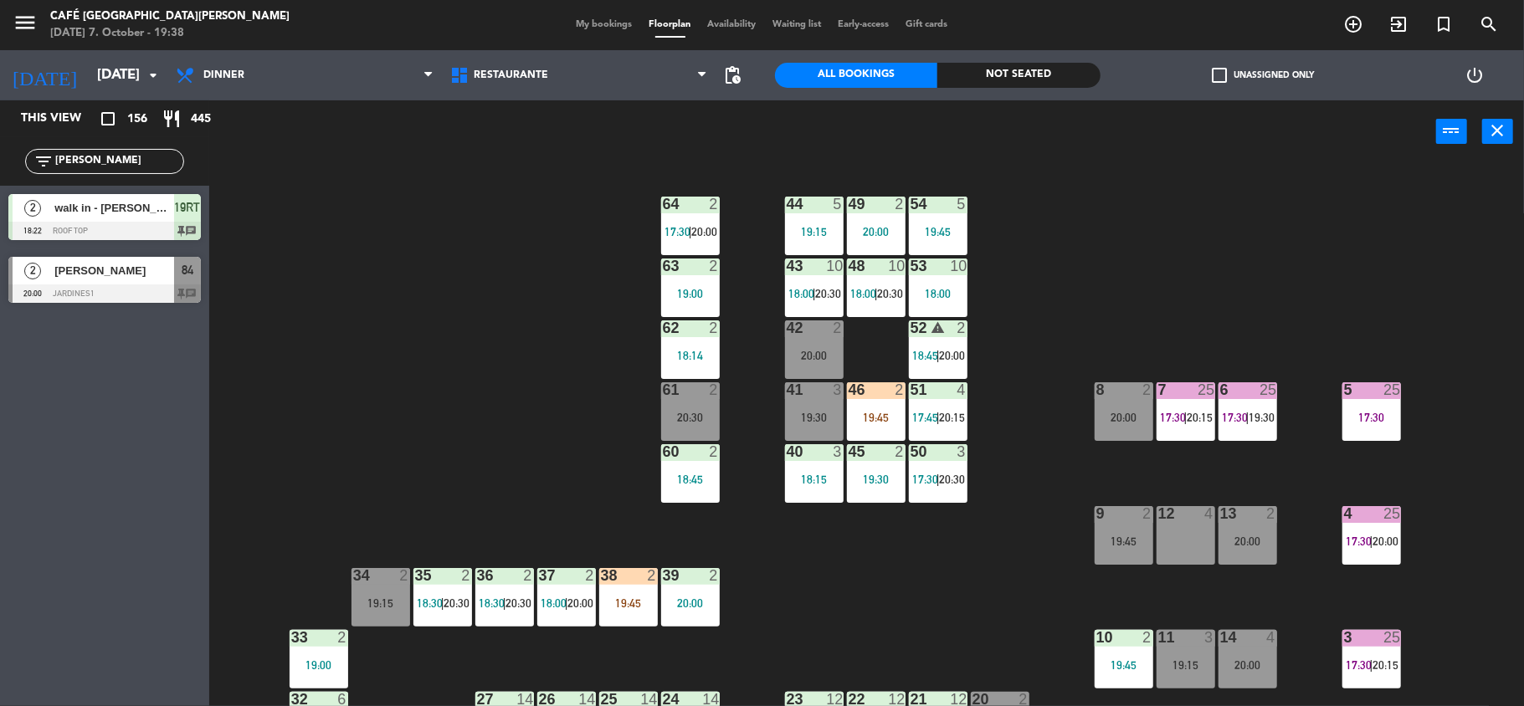
click at [589, 380] on div "44 5 19:15 49 2 20:00 54 5 19:45 64 2 17:30 | 20:00 48 10 18:00 | 20:30 53 10 1…" at bounding box center [874, 438] width 1300 height 543
click at [85, 144] on div "filter_list [PERSON_NAME]" at bounding box center [104, 161] width 209 height 49
drag, startPoint x: 110, startPoint y: 159, endPoint x: 0, endPoint y: 171, distance: 111.1
click at [0, 171] on div "filter_list [PERSON_NAME]" at bounding box center [104, 161] width 209 height 49
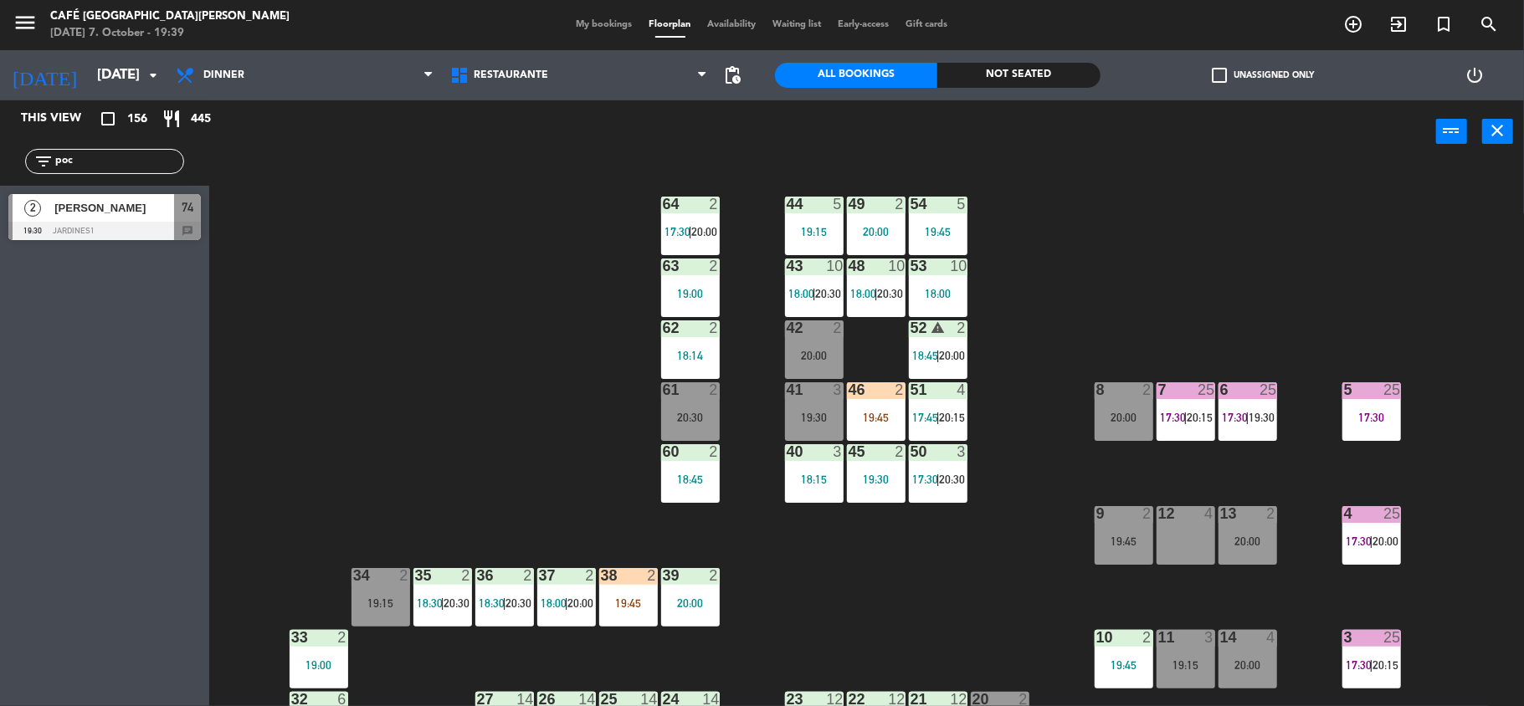
type input "poc"
click at [301, 305] on div "44 5 19:15 49 2 20:00 54 5 19:45 64 2 17:30 | 20:00 48 10 18:00 | 20:30 53 10 1…" at bounding box center [874, 438] width 1300 height 543
drag, startPoint x: 89, startPoint y: 162, endPoint x: 0, endPoint y: 188, distance: 92.7
click at [0, 188] on div "This view crop_square 156 restaurant 445 filter_list poc 2 [PERSON_NAME] 19:30 …" at bounding box center [104, 174] width 209 height 148
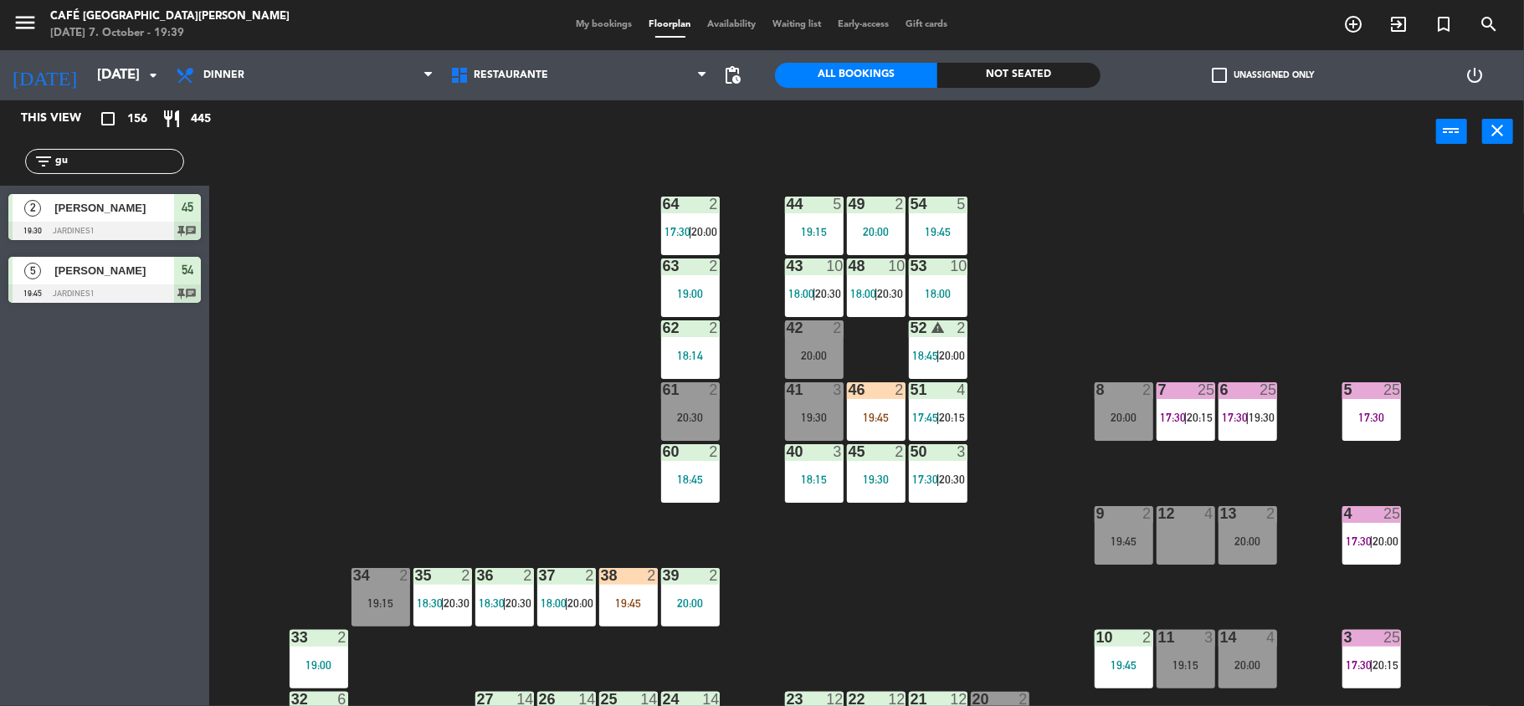
type input "g"
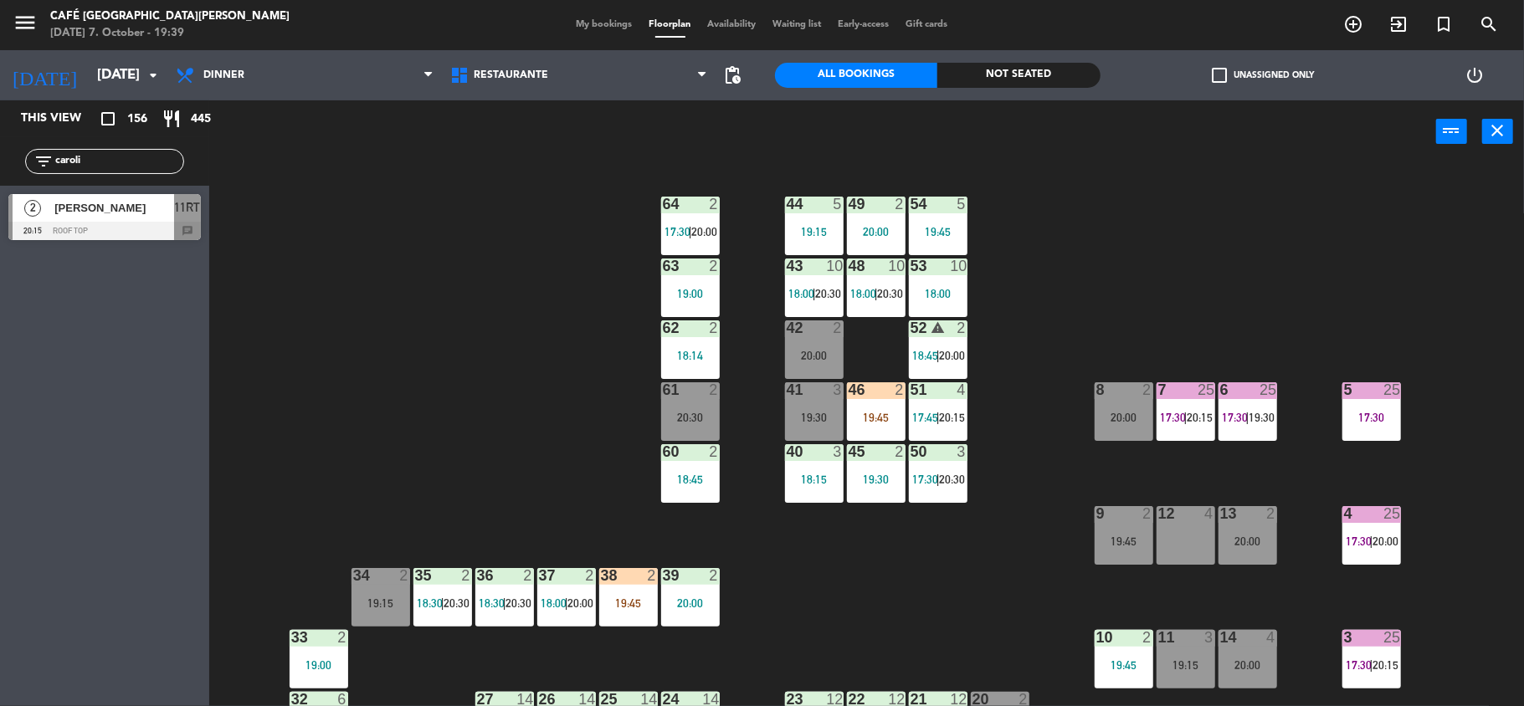
click at [80, 358] on div "This view crop_square 156 restaurant 445 filter_list caroli 2 [PERSON_NAME] 20:…" at bounding box center [104, 403] width 209 height 606
click at [126, 171] on div "filter_list caroli" at bounding box center [104, 161] width 159 height 25
click at [121, 171] on div "filter_list caroli" at bounding box center [104, 161] width 159 height 25
click at [114, 159] on input "caroli" at bounding box center [119, 161] width 130 height 18
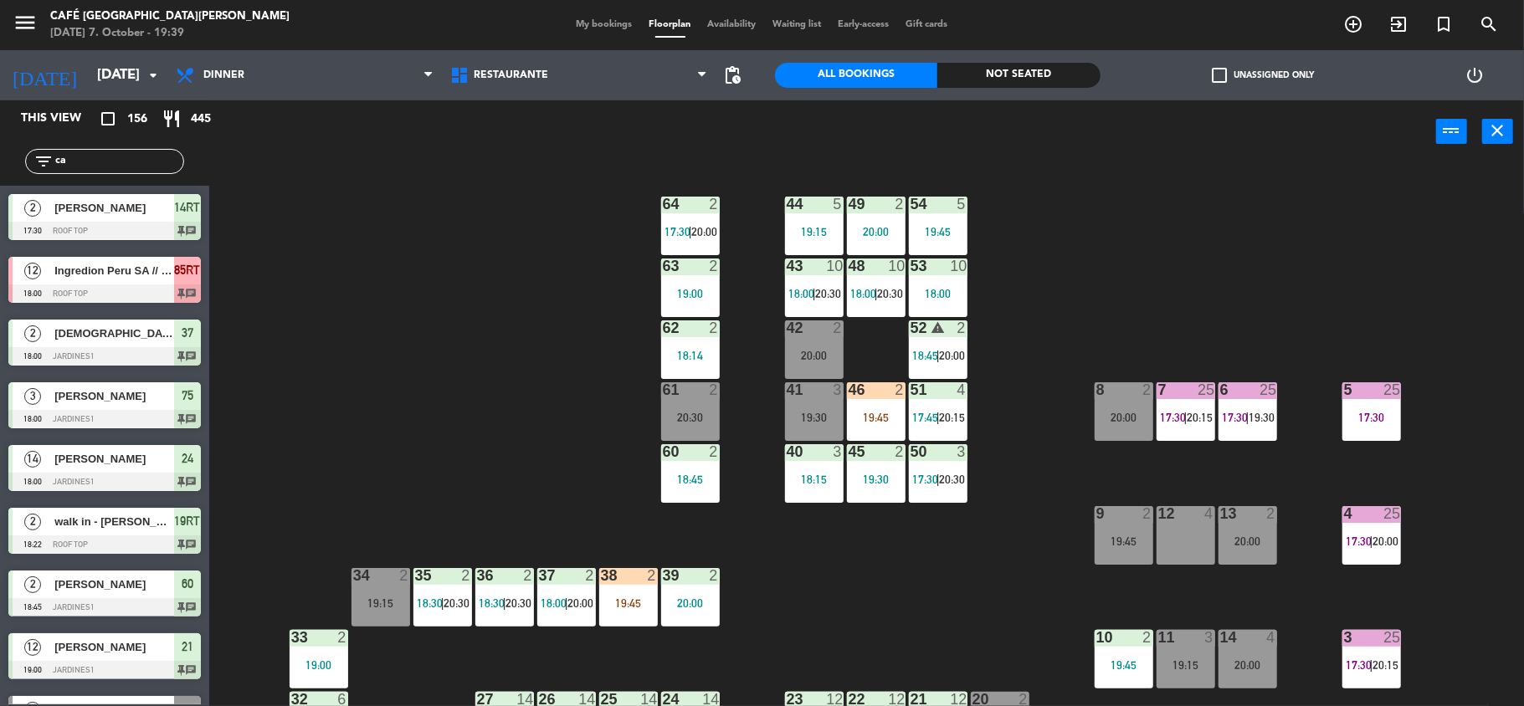
type input "c"
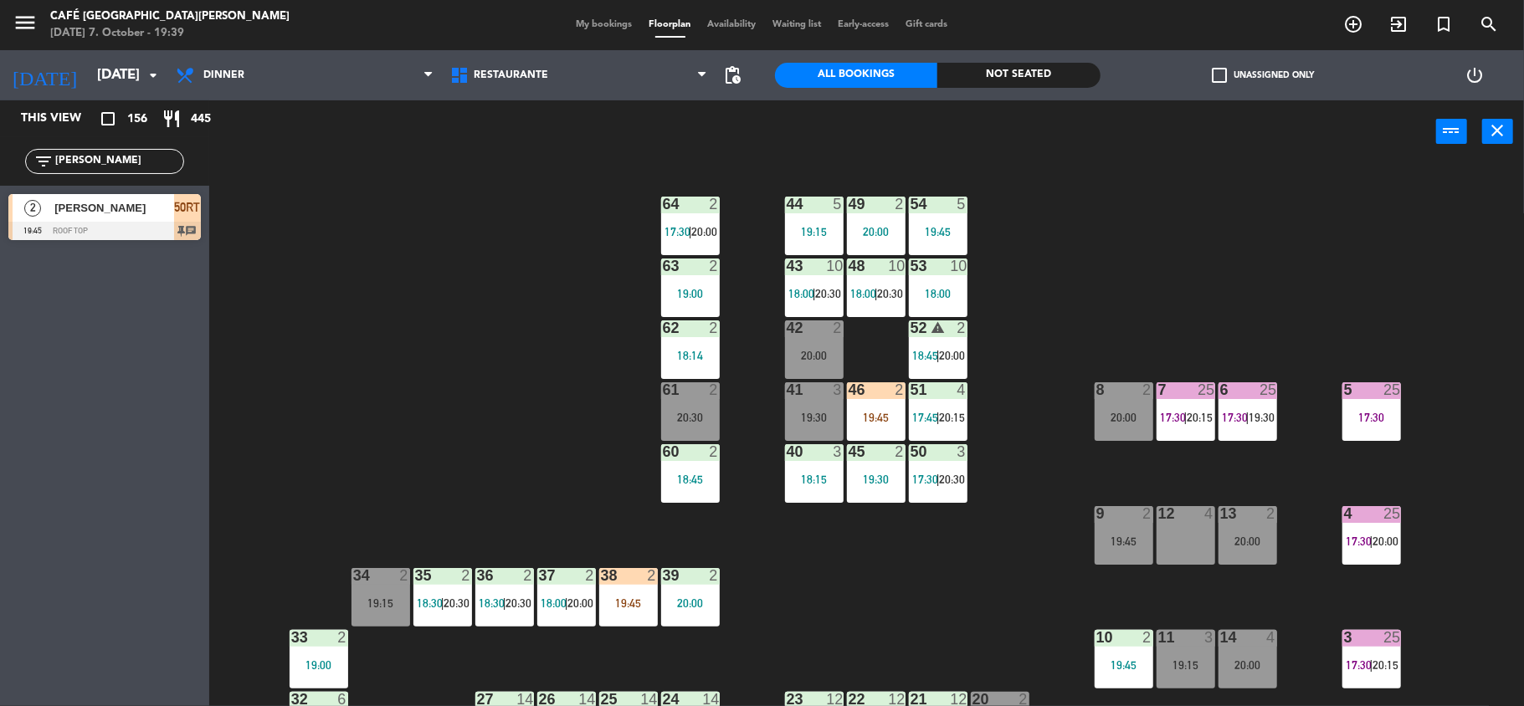
click at [162, 375] on div "This view crop_square 156 restaurant 445 filter_list [PERSON_NAME] o 2 [PERSON_…" at bounding box center [104, 403] width 209 height 606
click at [151, 156] on input "[PERSON_NAME]" at bounding box center [119, 161] width 130 height 18
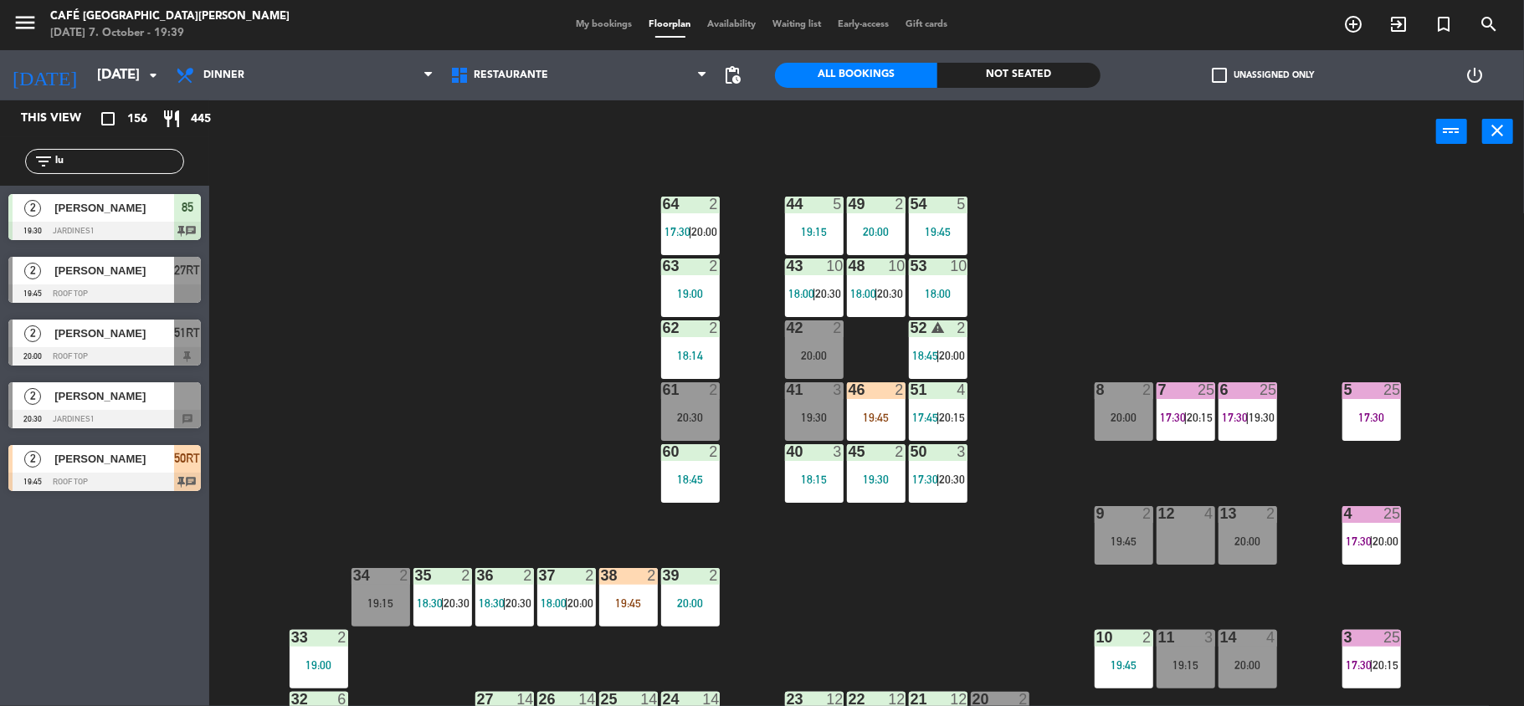
type input "l"
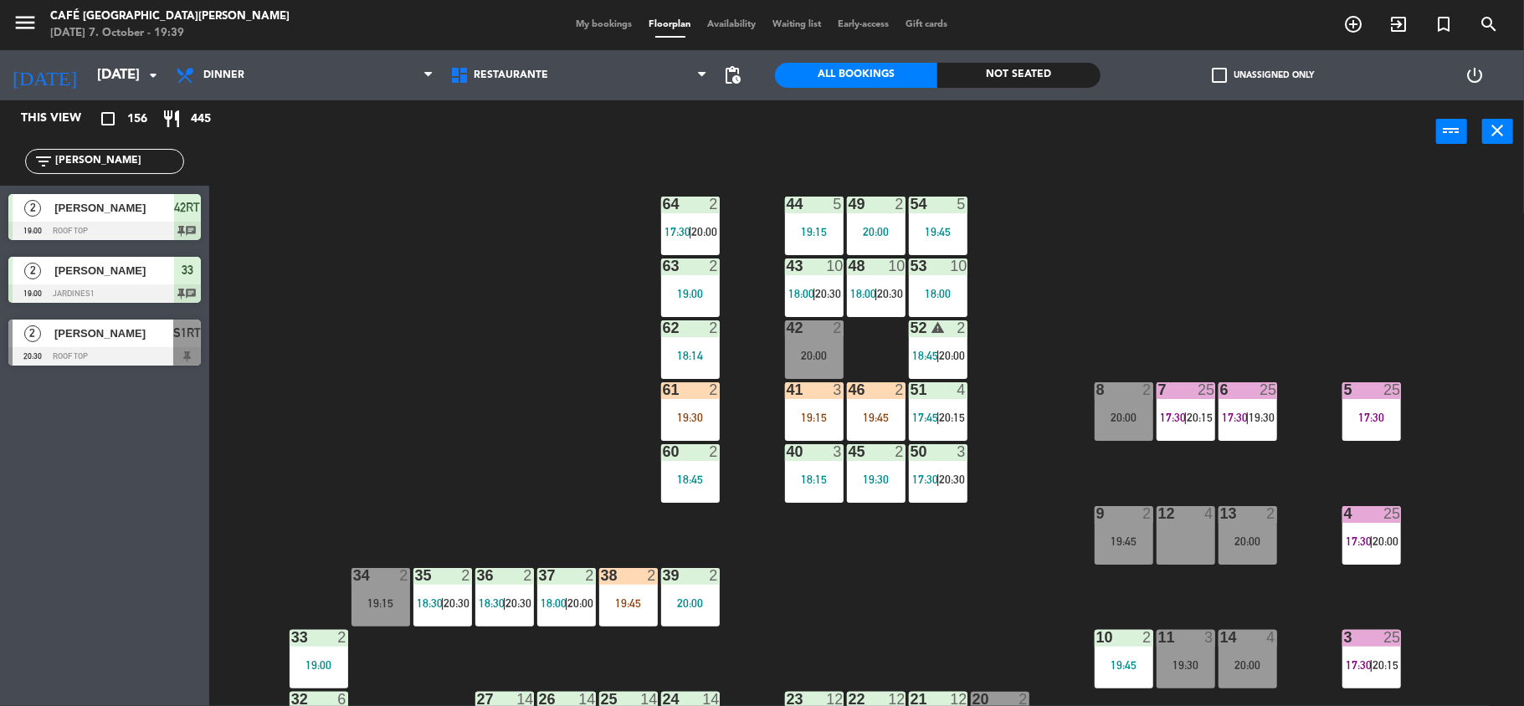
type input "[PERSON_NAME]"
click at [419, 280] on div "44 5 19:15 49 2 20:00 54 5 19:45 64 2 17:30 | 20:00 48 10 18:00 | 20:30 53 10 1…" at bounding box center [874, 438] width 1300 height 543
drag, startPoint x: 99, startPoint y: 162, endPoint x: 0, endPoint y: 215, distance: 112.3
click at [0, 215] on div "This view crop_square 156 restaurant 445 filter_list [PERSON_NAME] 2 [PERSON_NA…" at bounding box center [104, 237] width 209 height 274
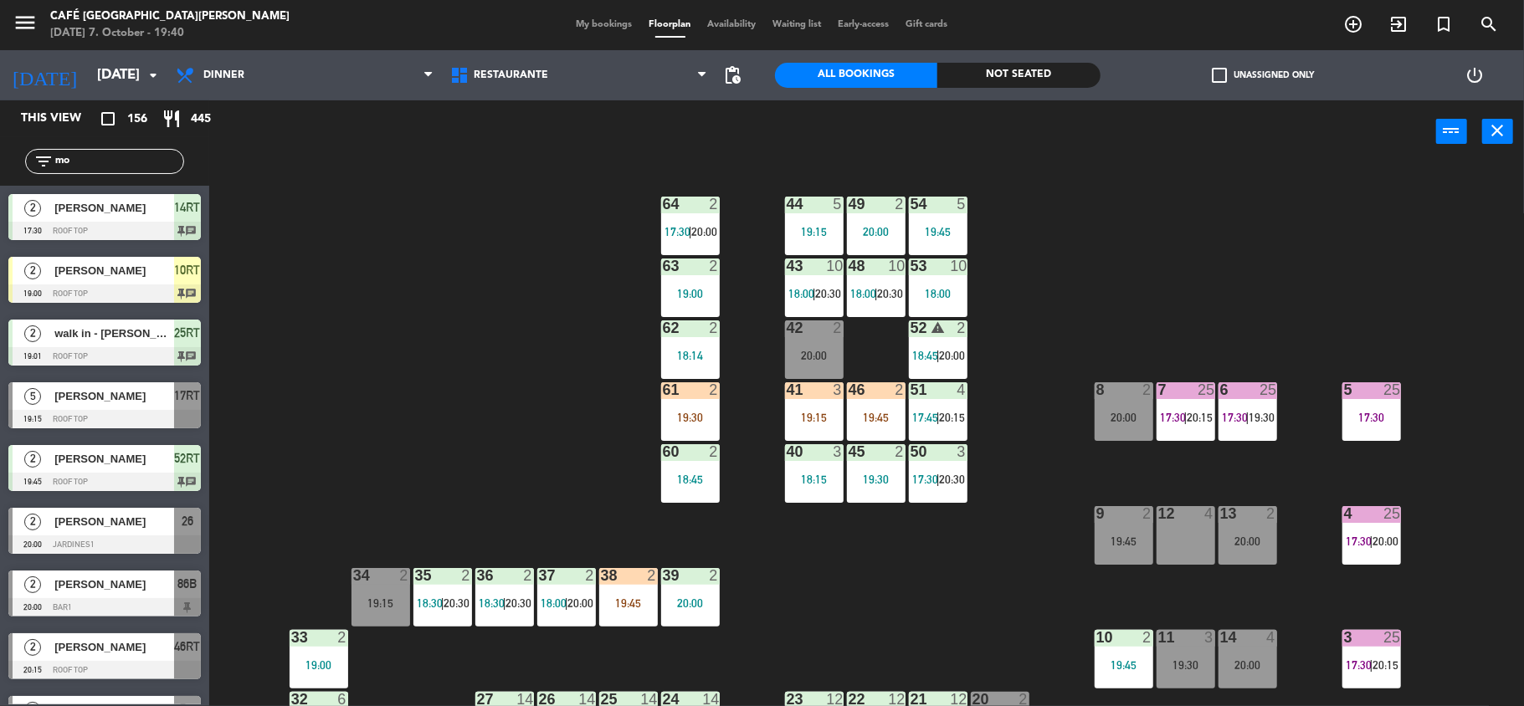
type input "m"
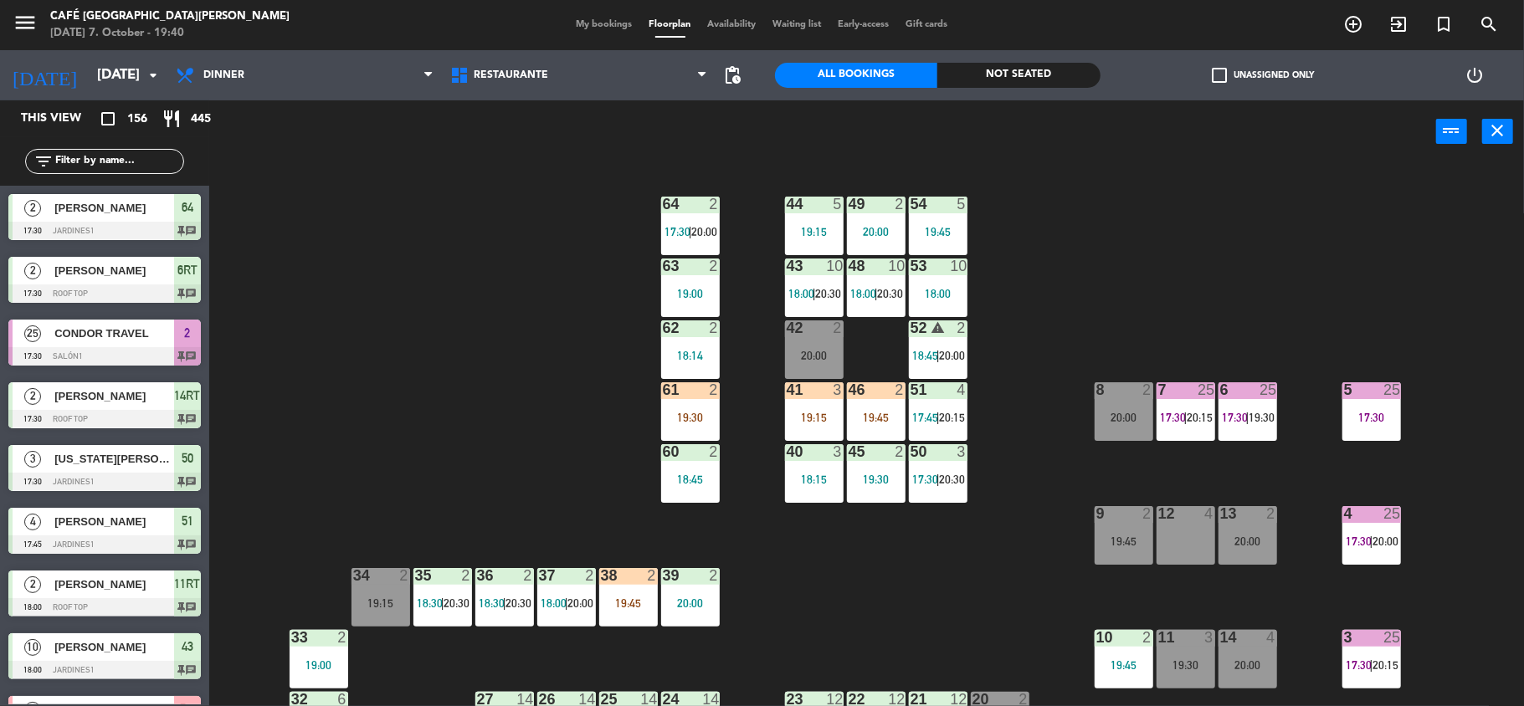
click at [598, 20] on span "My bookings" at bounding box center [604, 24] width 73 height 9
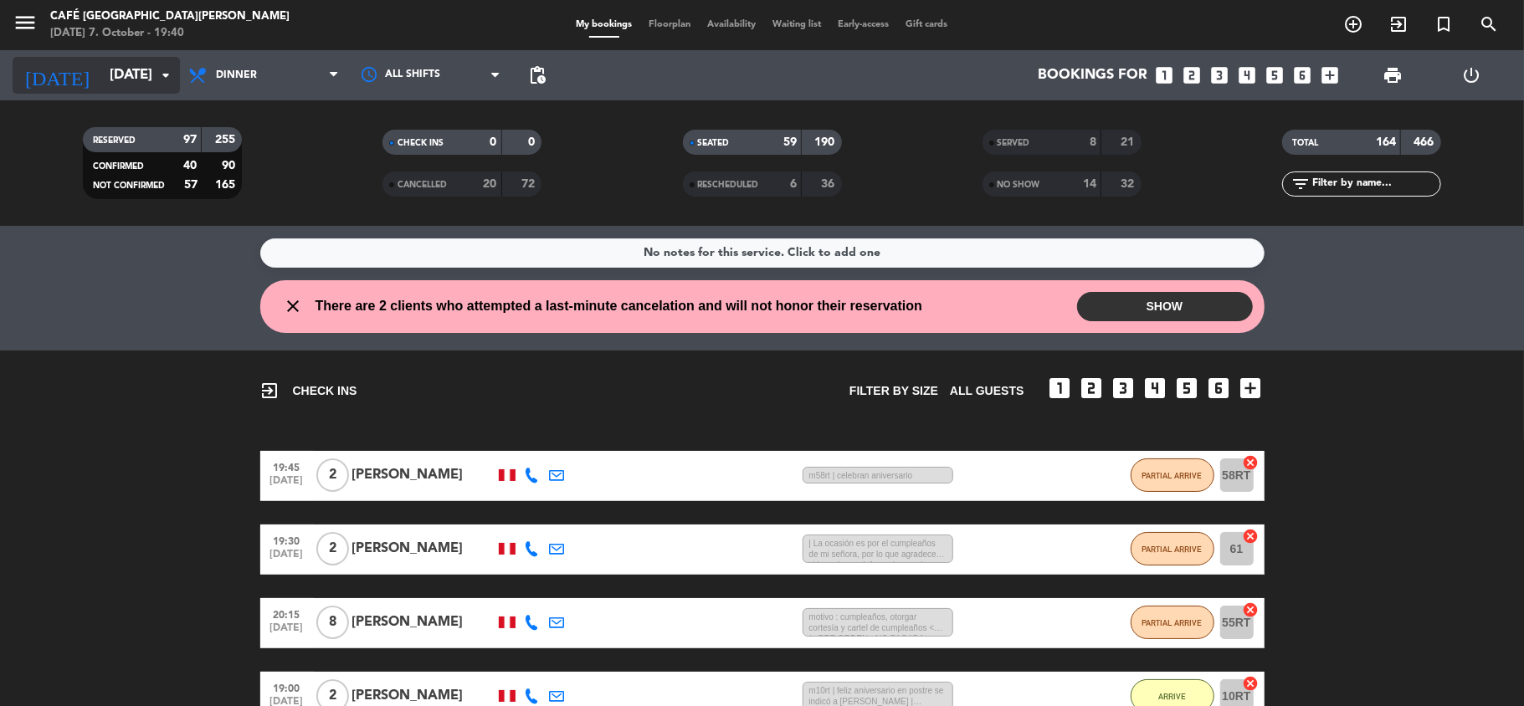
click at [110, 78] on input "[DATE]" at bounding box center [191, 75] width 181 height 33
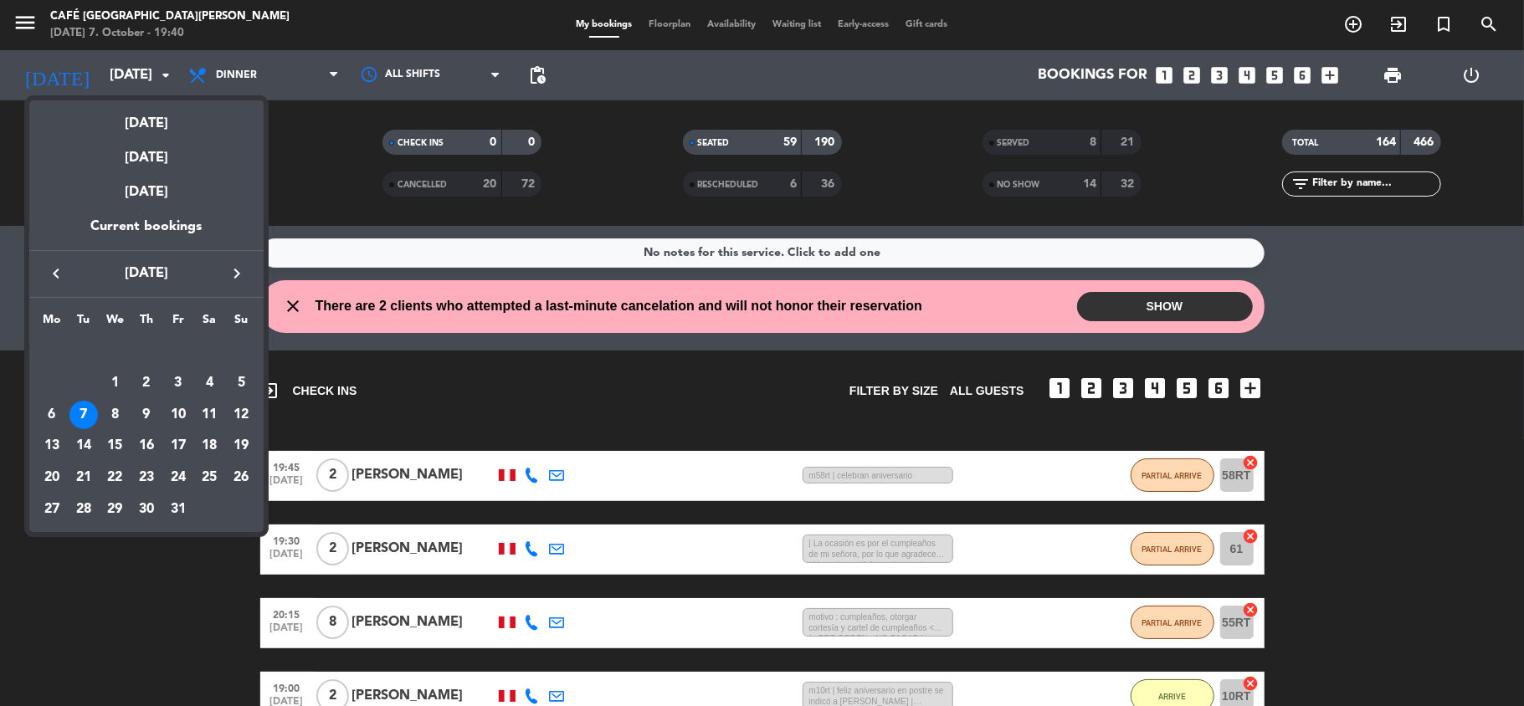
click at [292, 84] on div at bounding box center [762, 353] width 1524 height 706
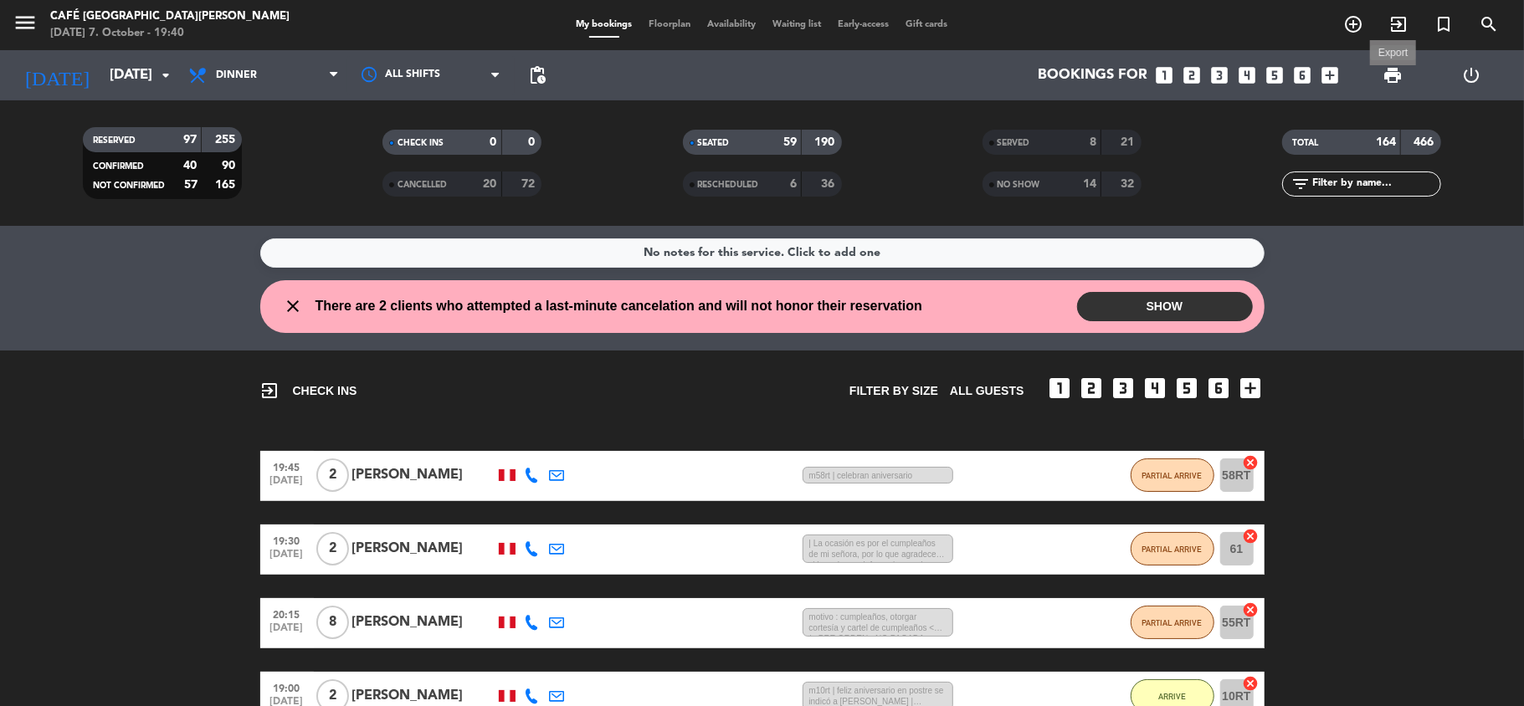
click at [1389, 71] on span "print" at bounding box center [1393, 75] width 20 height 20
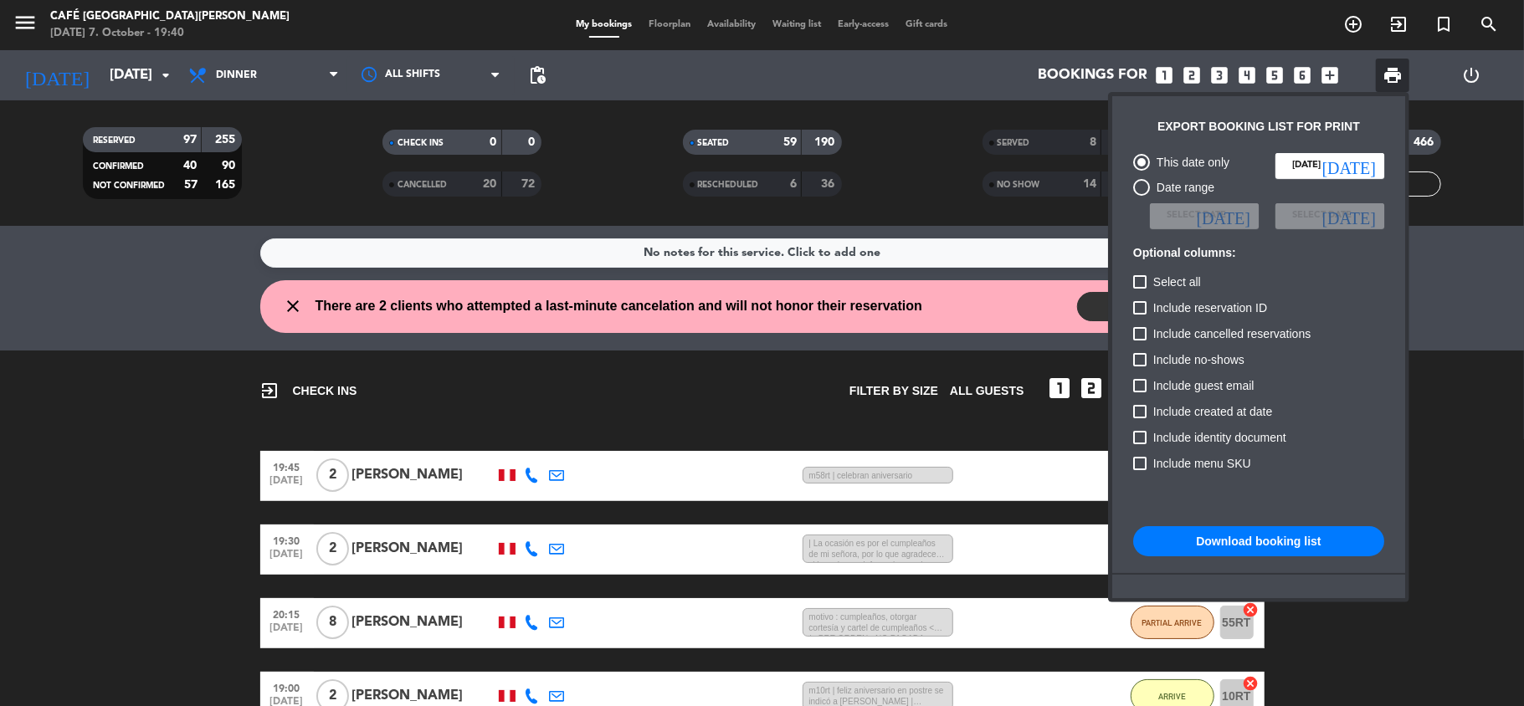
click at [1216, 537] on button "Download booking list" at bounding box center [1258, 541] width 251 height 30
